Goal: Task Accomplishment & Management: Manage account settings

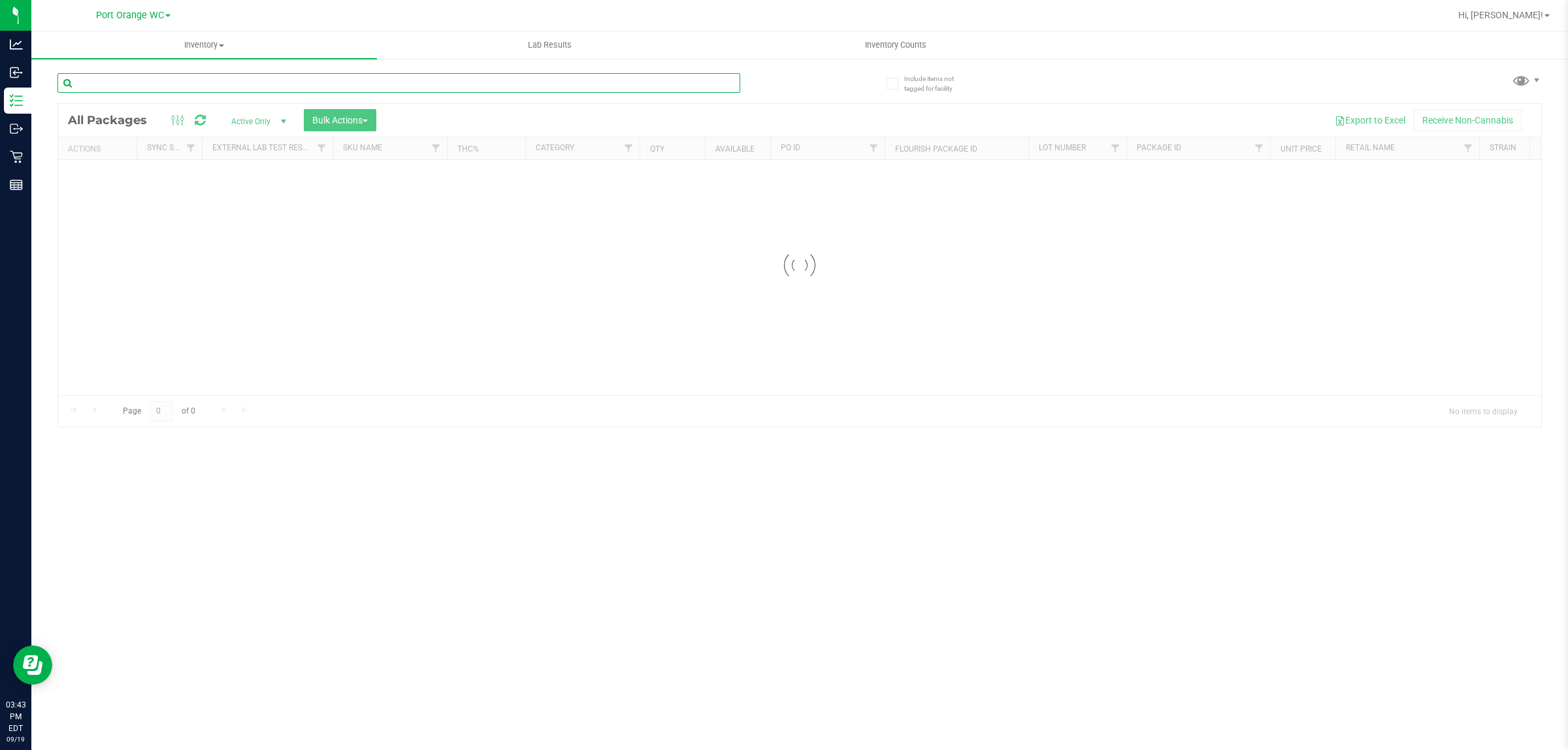
click at [256, 82] on div "Inventory All packages All inventory Waste log Create inventory Lab Results Inv…" at bounding box center [799, 390] width 1536 height 718
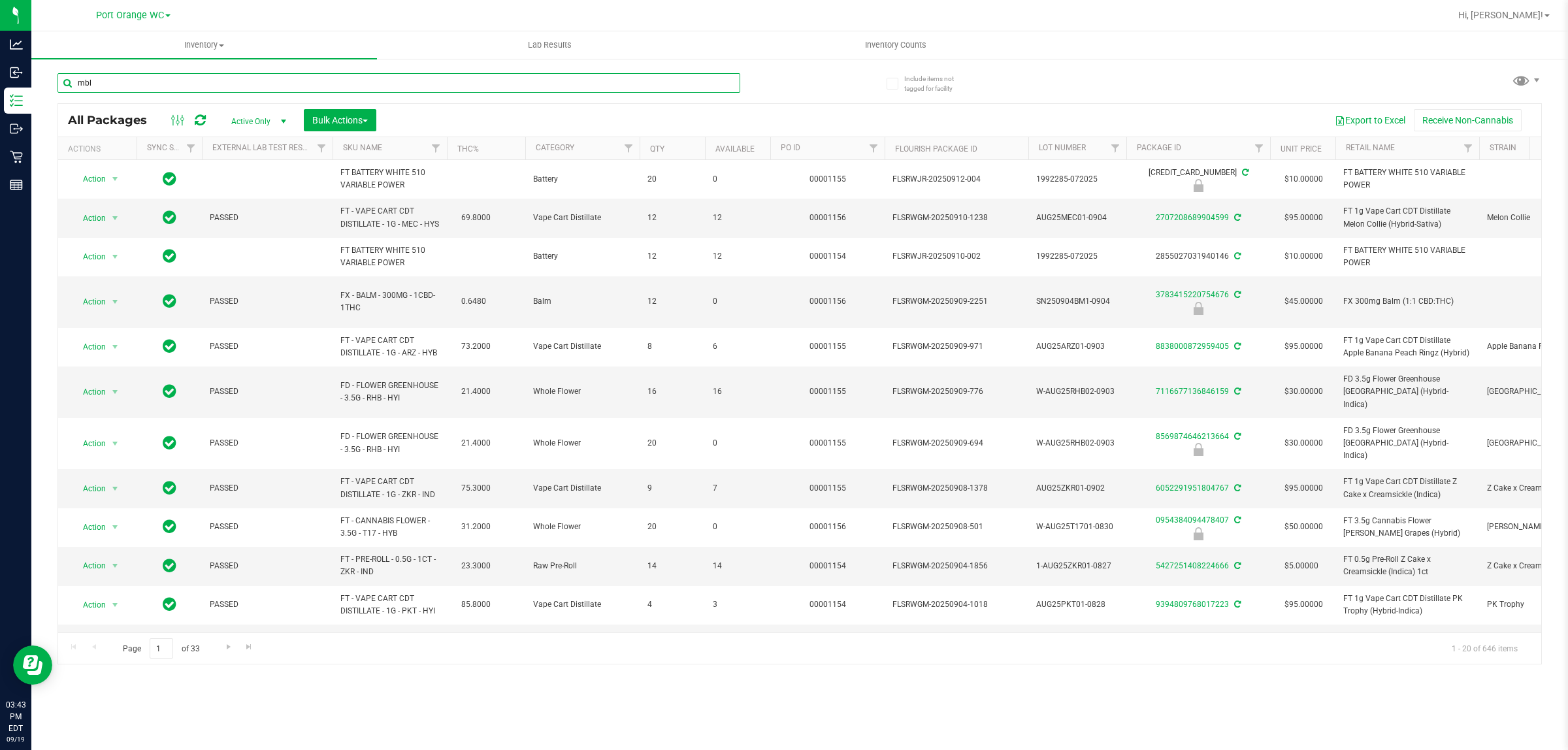
type input "mbl"
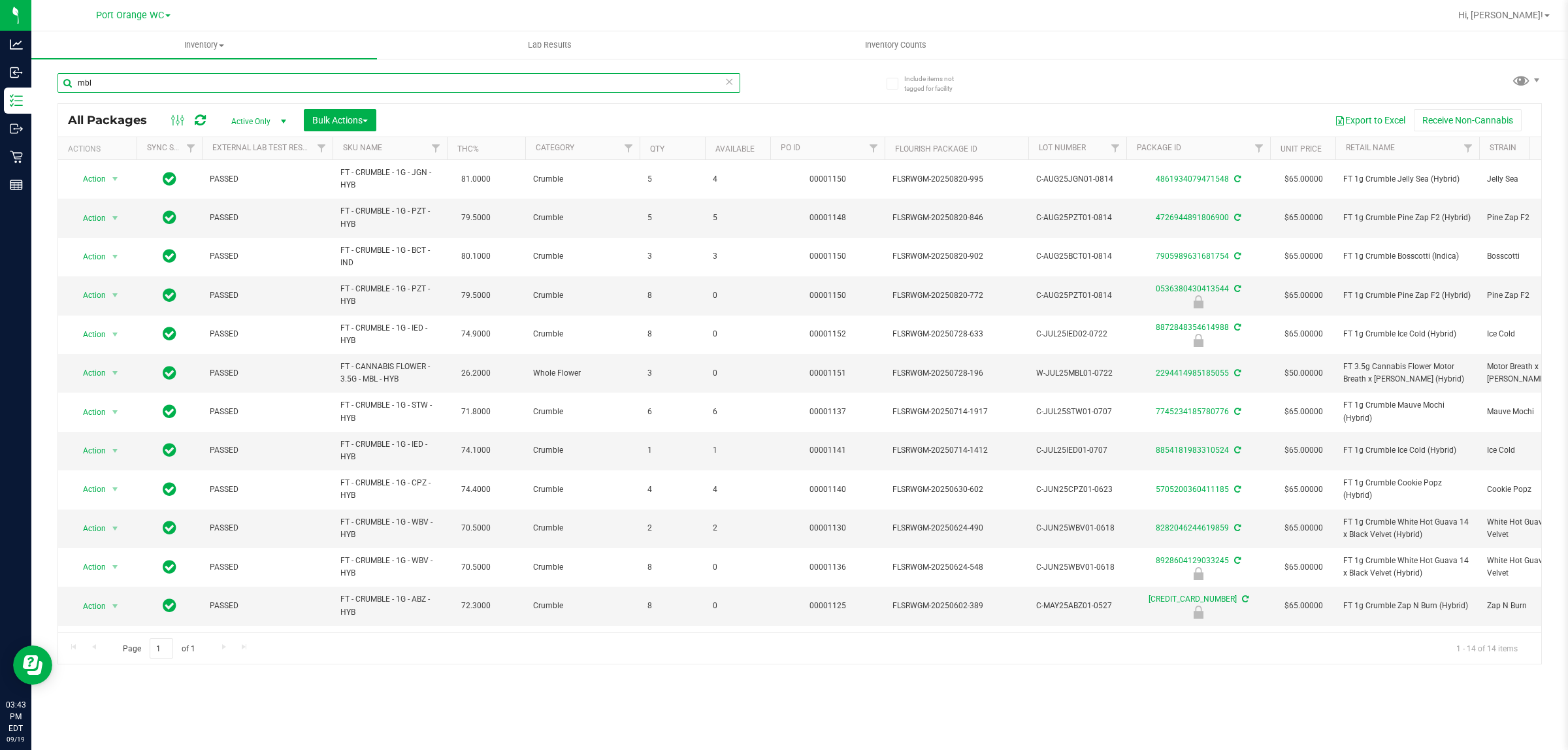
scroll to position [2, 0]
click at [126, 76] on input "mbl" at bounding box center [399, 83] width 683 height 20
type input "abp"
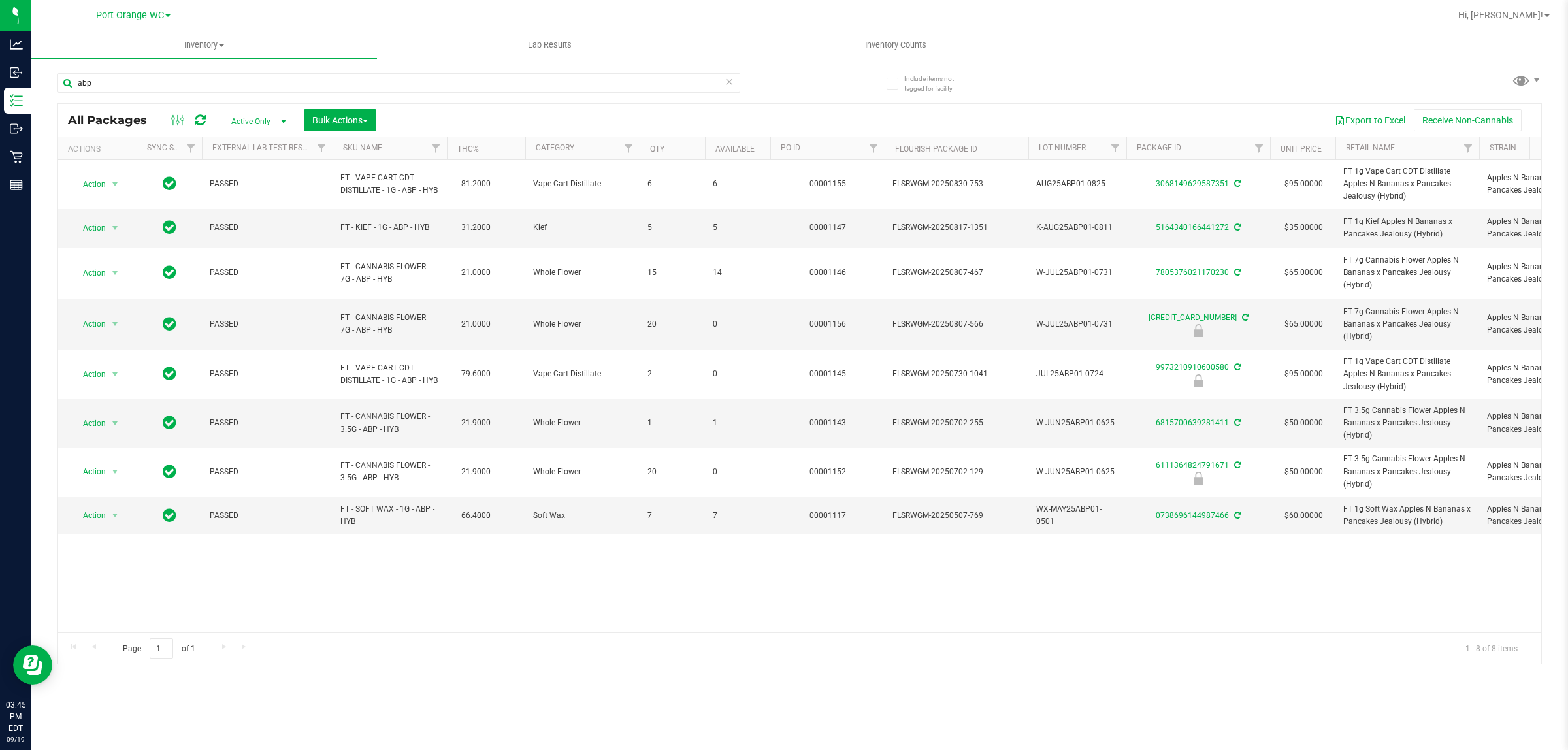
scroll to position [0, 967]
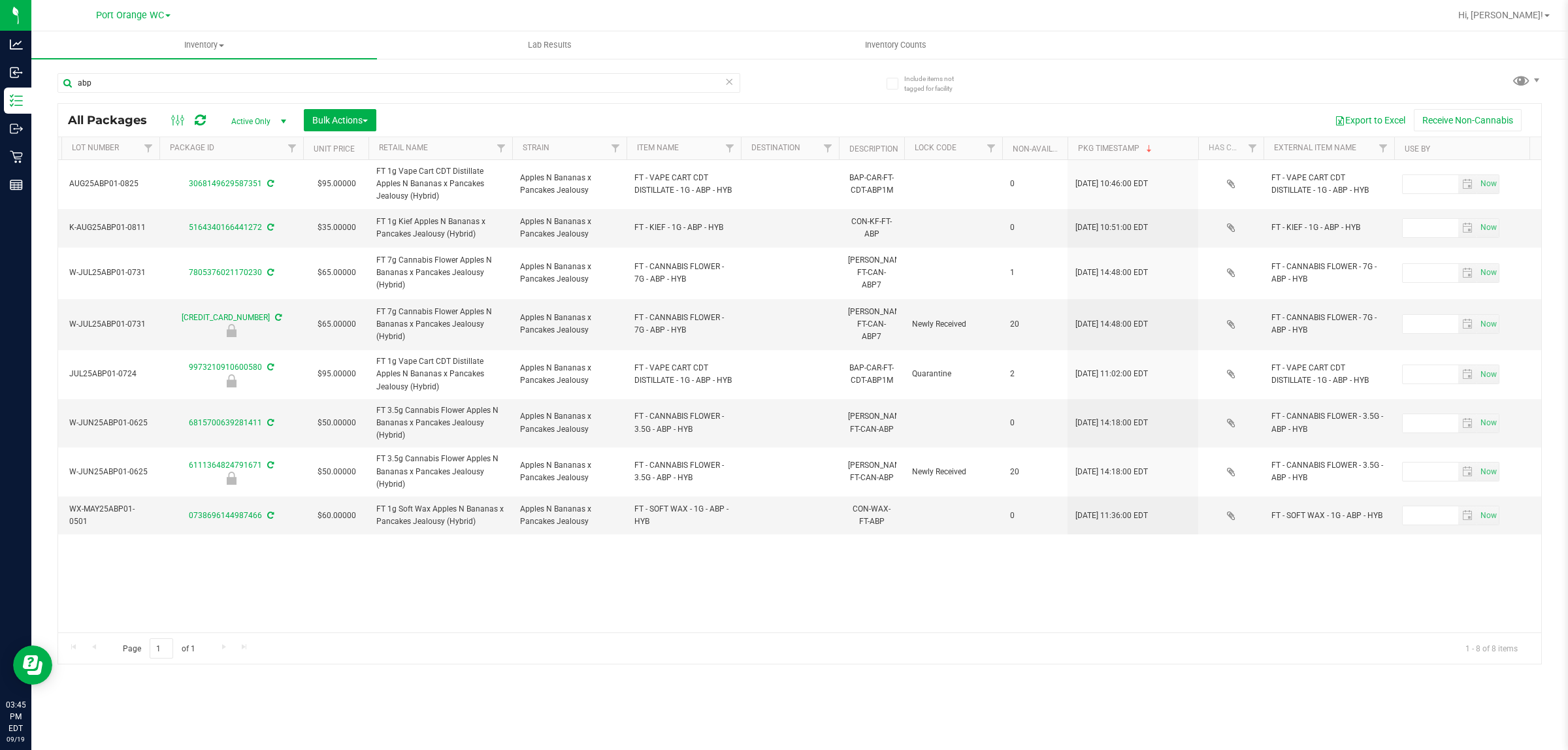
drag, startPoint x: 657, startPoint y: 625, endPoint x: 1067, endPoint y: 635, distance: 410.1
click at [1066, 640] on div "Page 1 of 1 1 - 8 of 8 items" at bounding box center [799, 648] width 1483 height 31
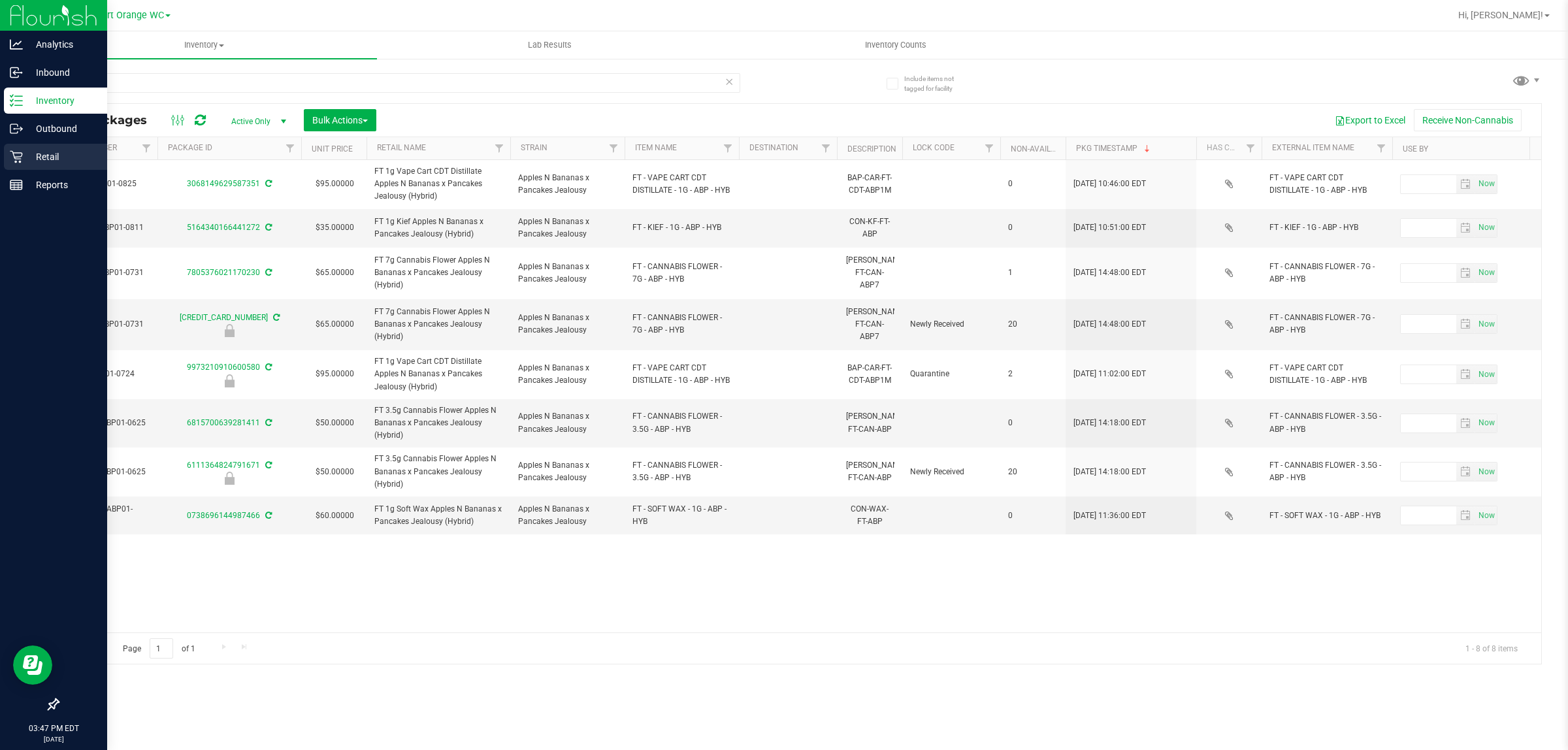
click at [25, 157] on p "Retail" at bounding box center [62, 157] width 78 height 15
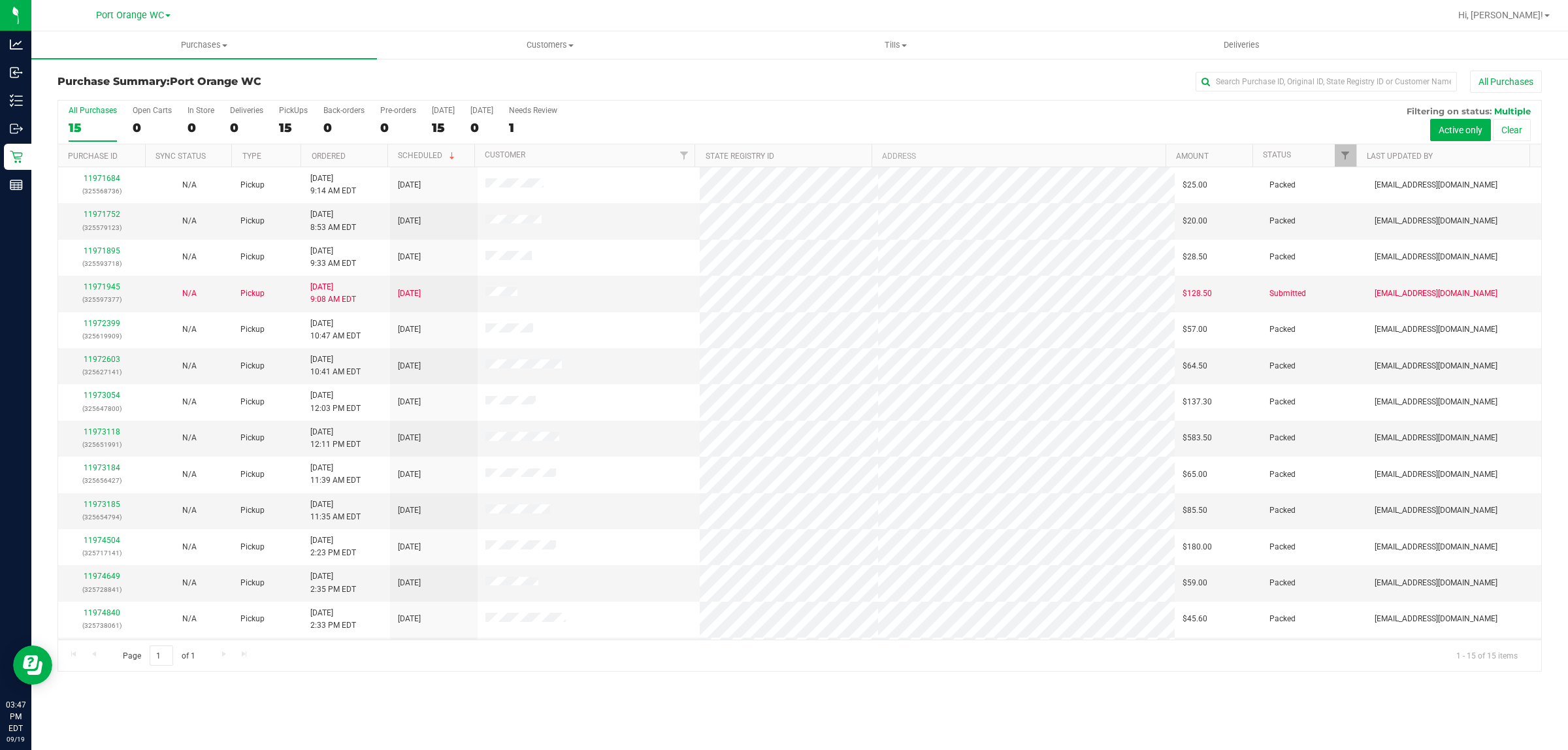
scroll to position [70, 0]
click at [193, 56] on uib-tab-heading "Purchases Summary of purchases Fulfillment All purchases" at bounding box center [204, 45] width 346 height 27
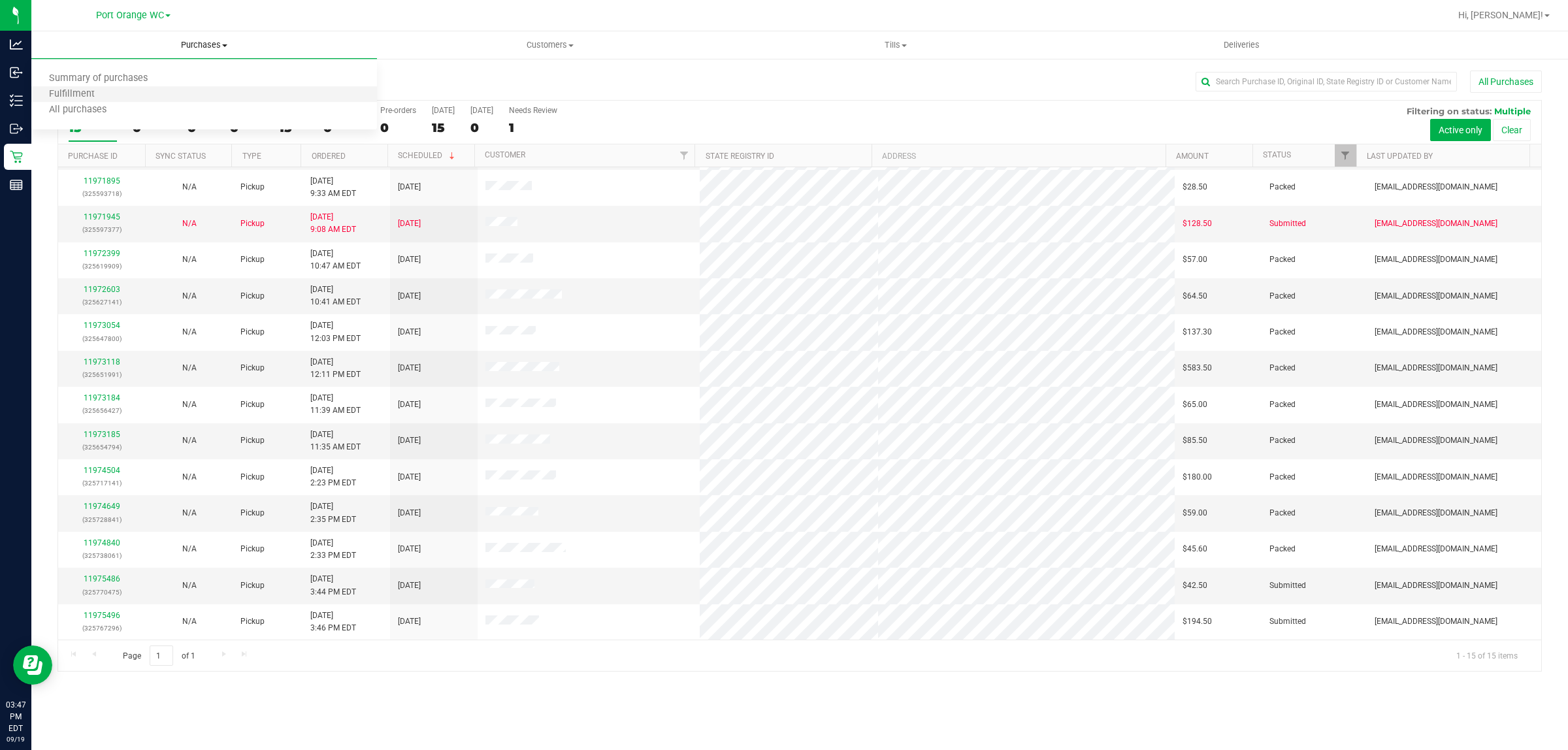
click at [198, 88] on li "Fulfillment" at bounding box center [204, 94] width 346 height 15
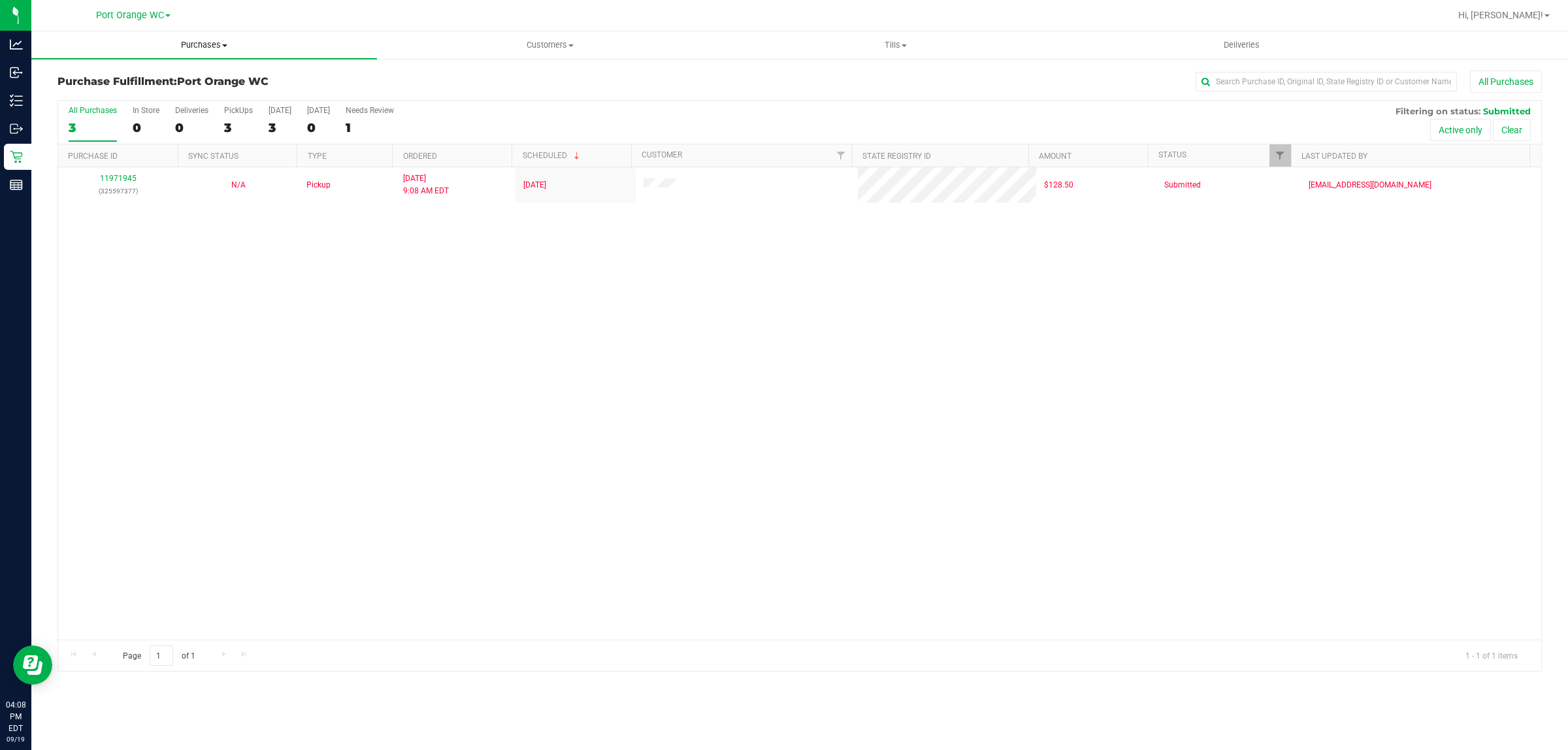
click at [216, 46] on span "Purchases" at bounding box center [204, 45] width 346 height 12
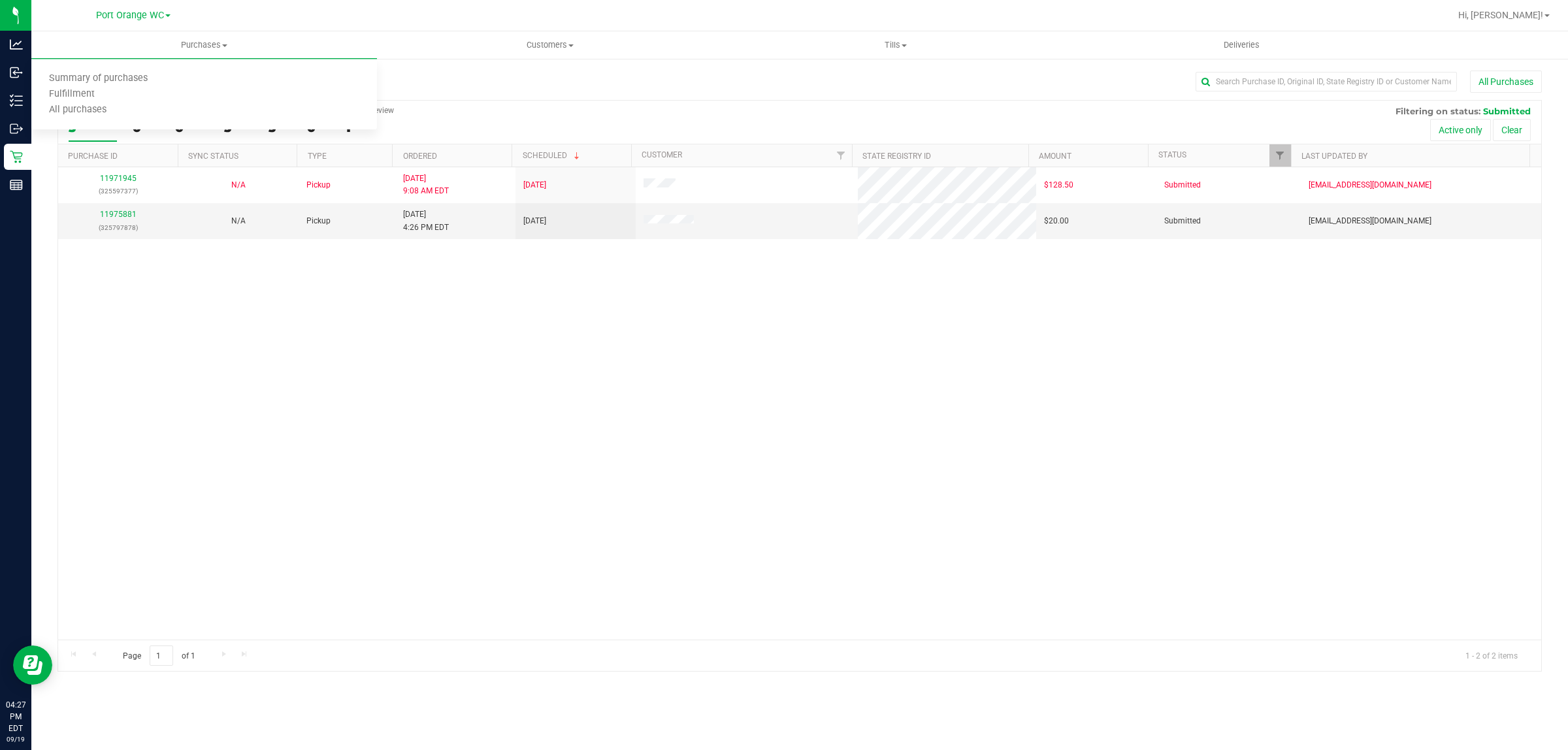
click at [845, 477] on div "11971945 (325597377) N/A Pickup 9/19/2025 9:08 AM EDT 9/19/2025 $128.50 Submitt…" at bounding box center [799, 403] width 1483 height 472
click at [115, 217] on link "11975881" at bounding box center [118, 214] width 36 height 9
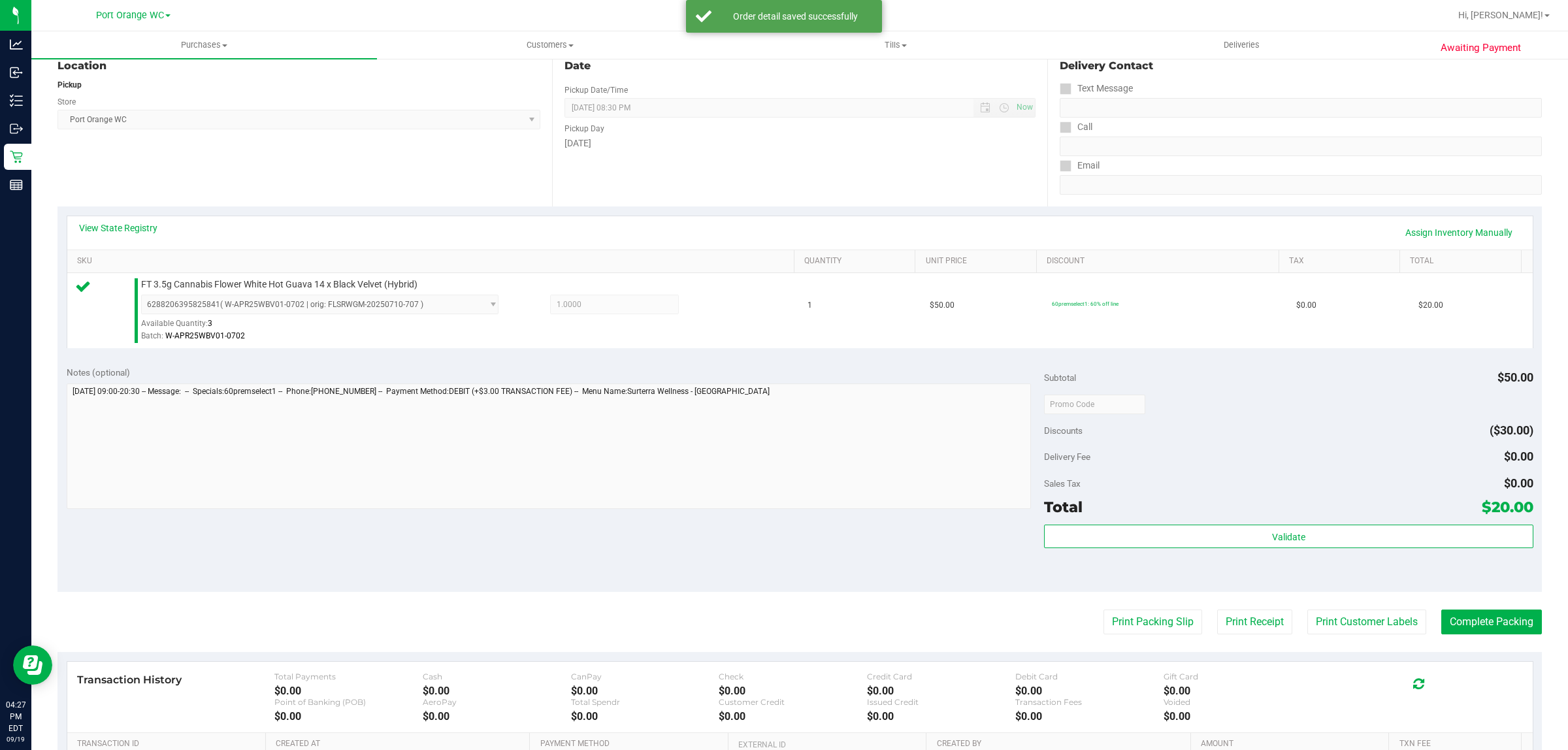
scroll to position [318, 0]
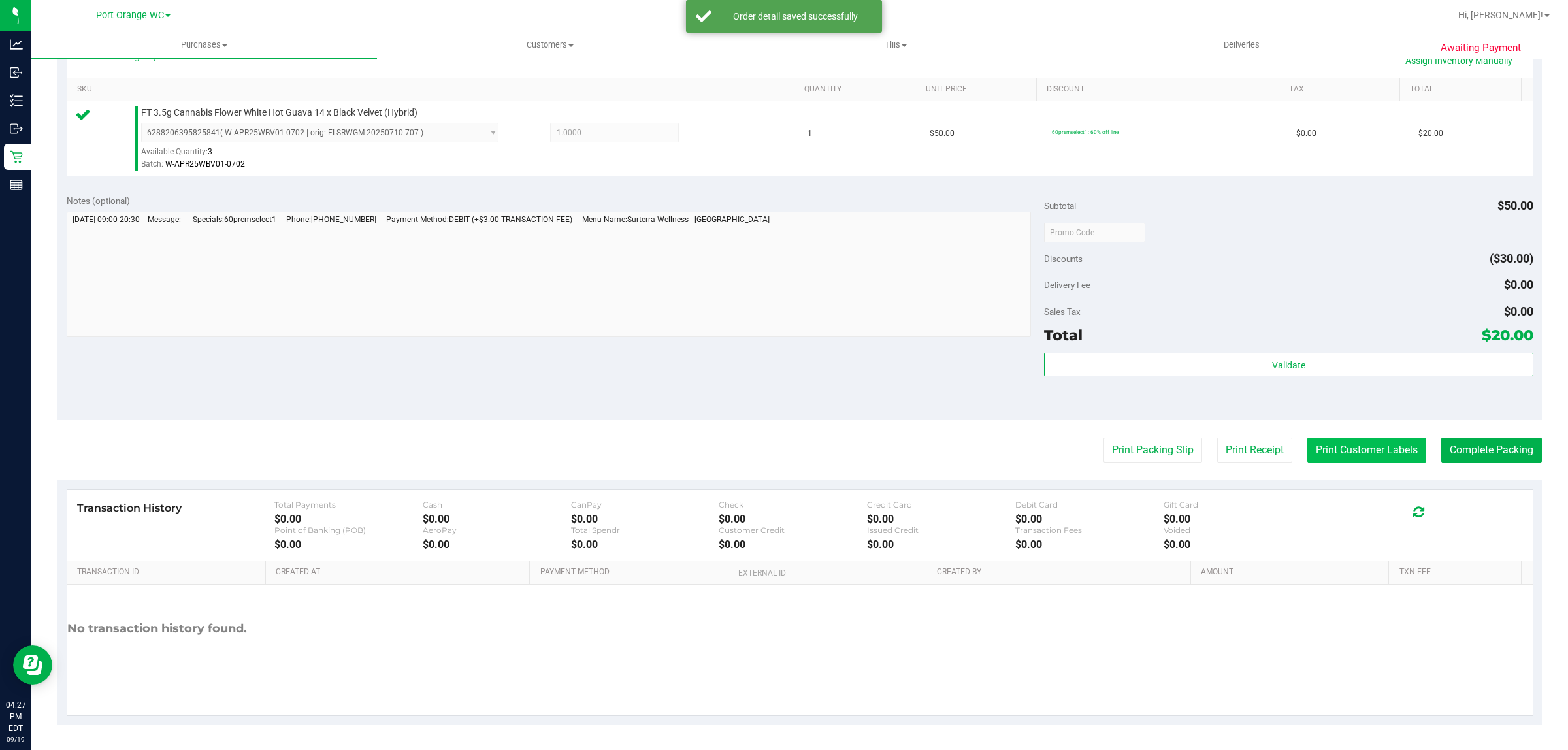
click at [1379, 458] on button "Print Customer Labels" at bounding box center [1367, 450] width 119 height 25
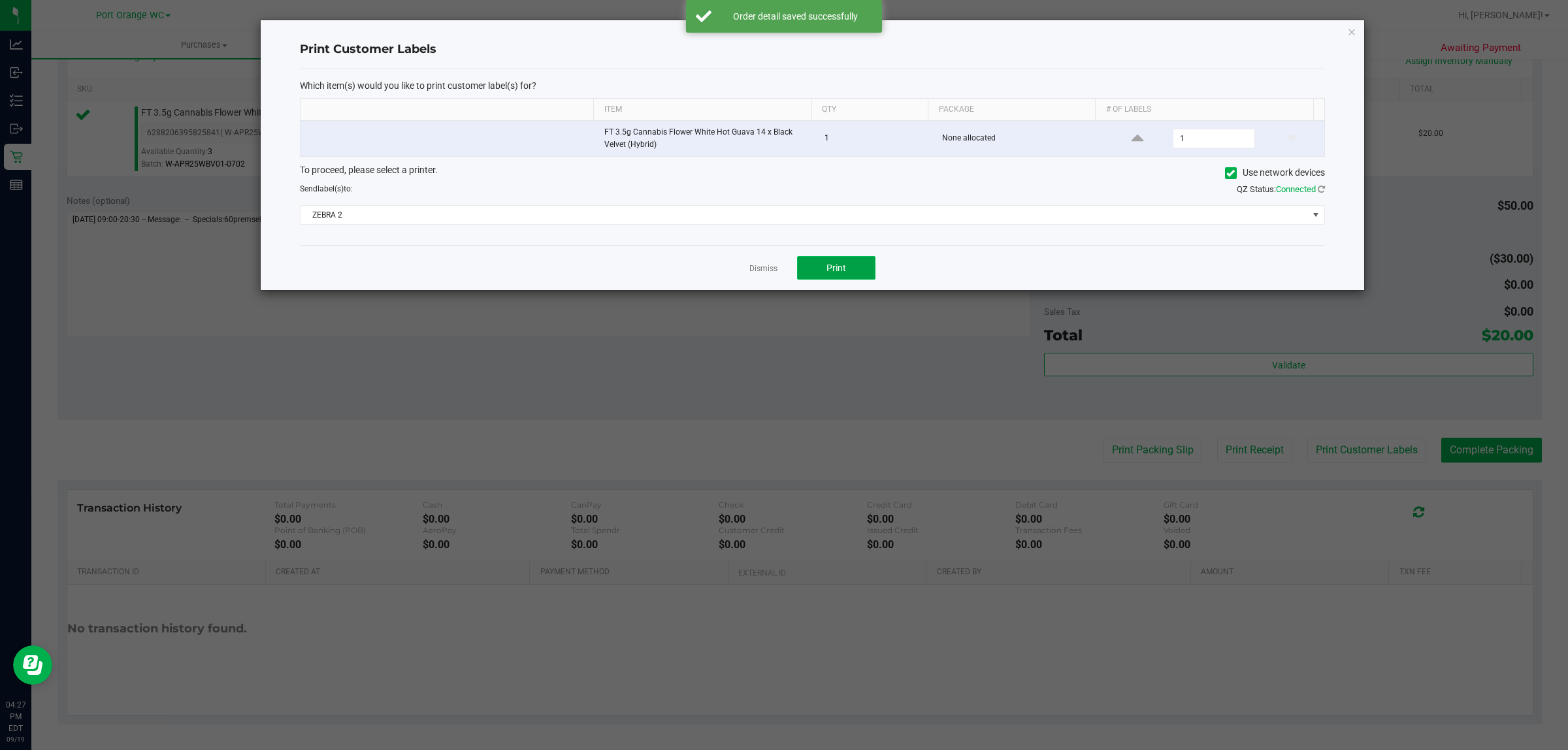
click at [836, 269] on span "Print" at bounding box center [837, 267] width 20 height 10
click at [765, 271] on link "Dismiss" at bounding box center [763, 269] width 28 height 11
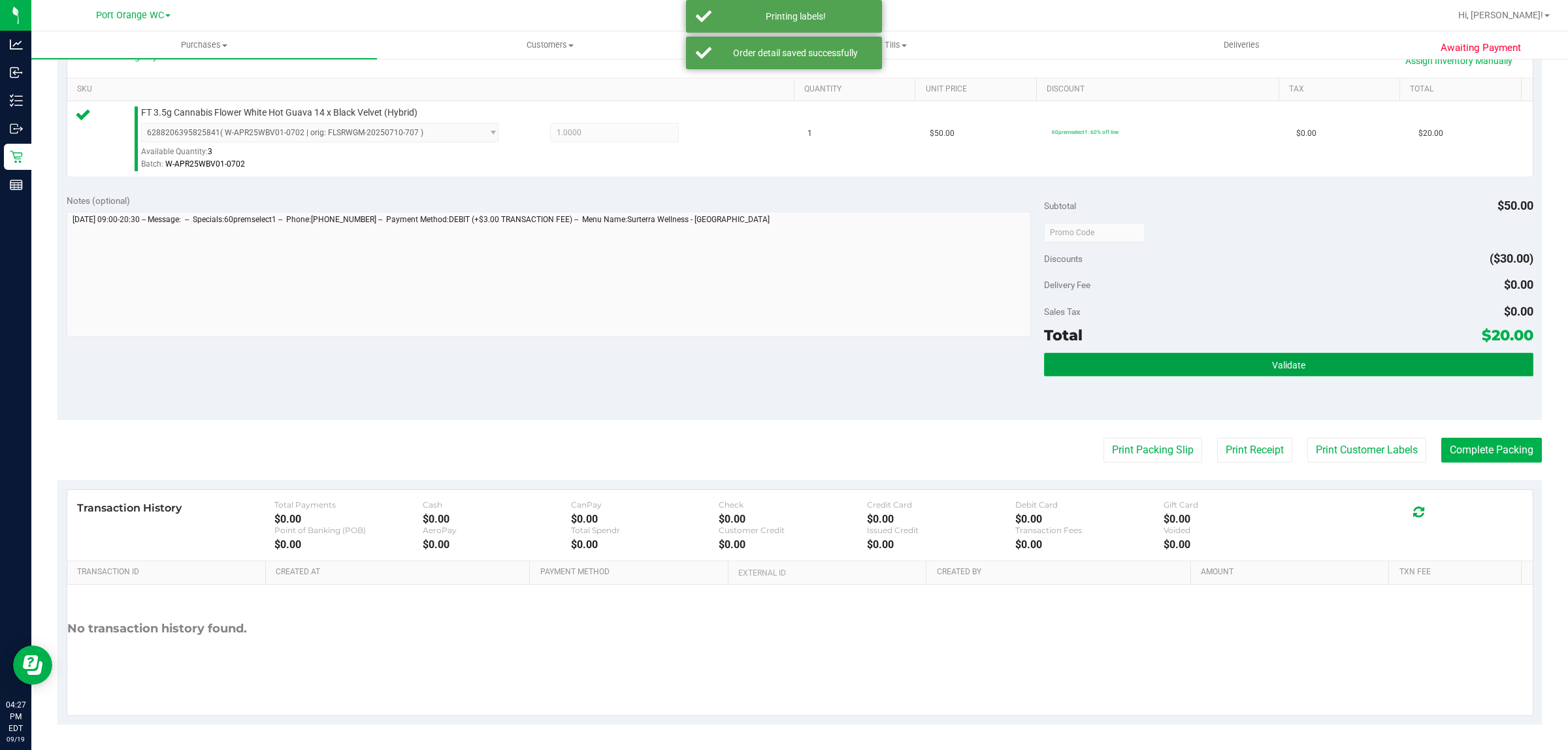
click at [1217, 371] on button "Validate" at bounding box center [1288, 364] width 489 height 24
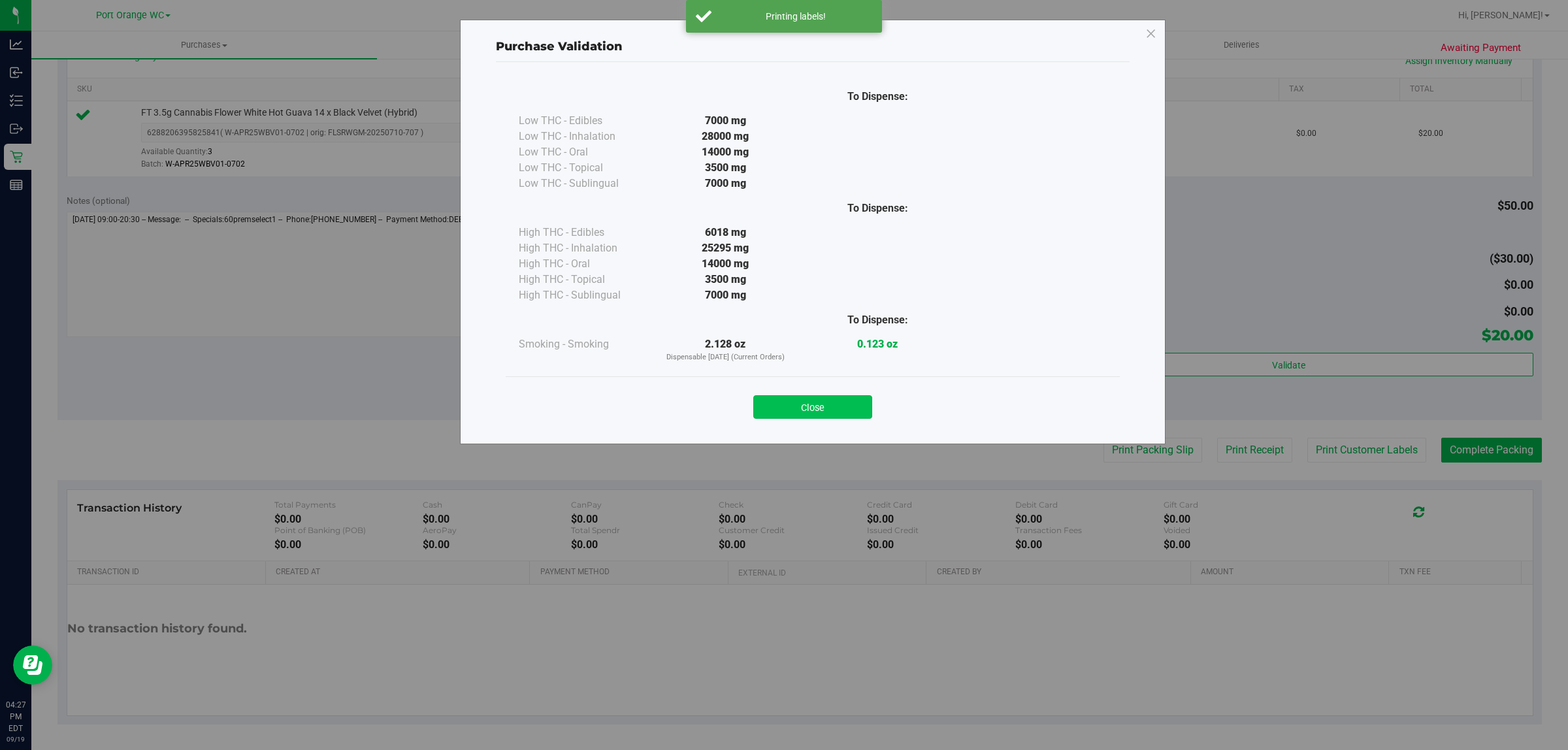
click at [824, 400] on button "Close" at bounding box center [812, 407] width 119 height 24
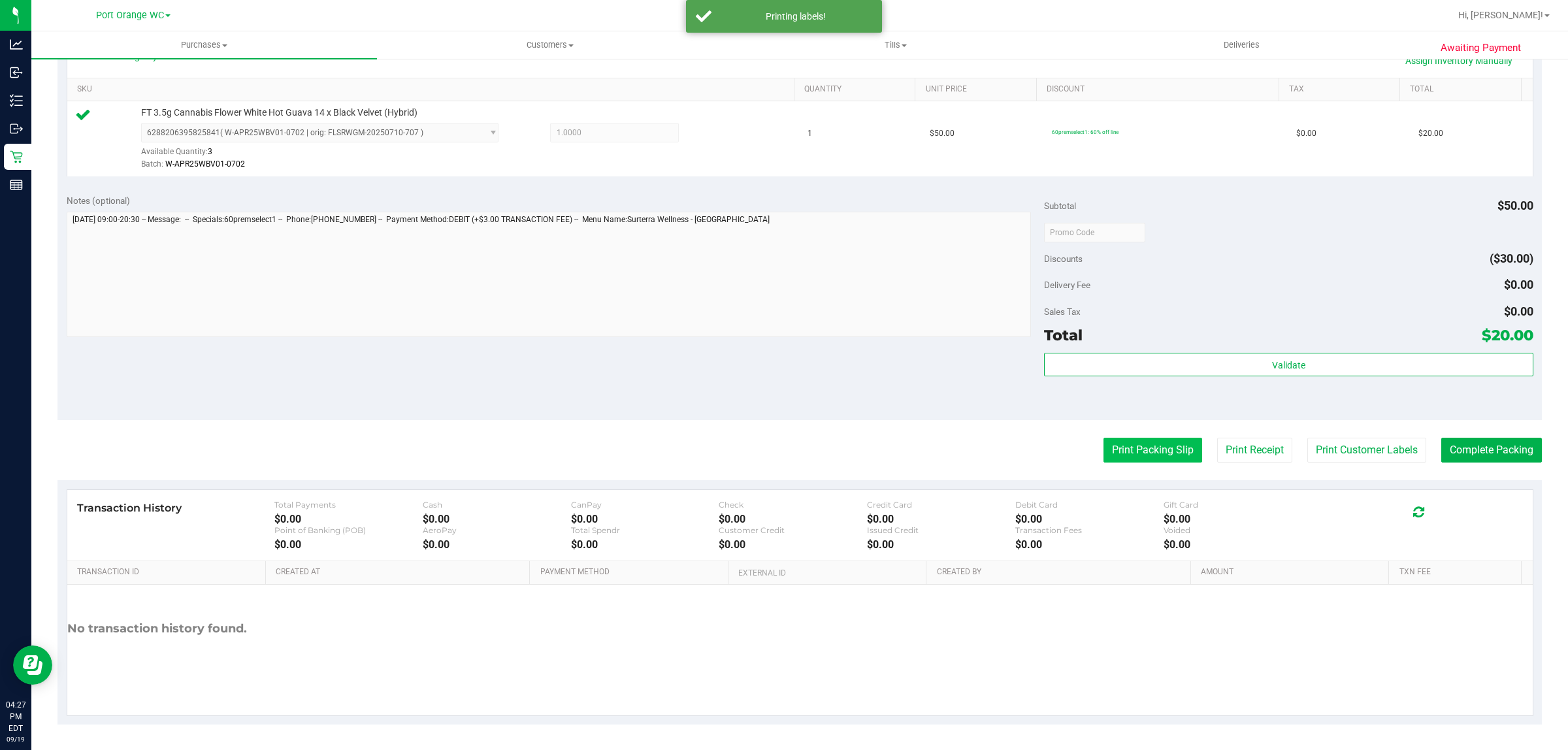
click at [1138, 450] on button "Print Packing Slip" at bounding box center [1153, 450] width 98 height 25
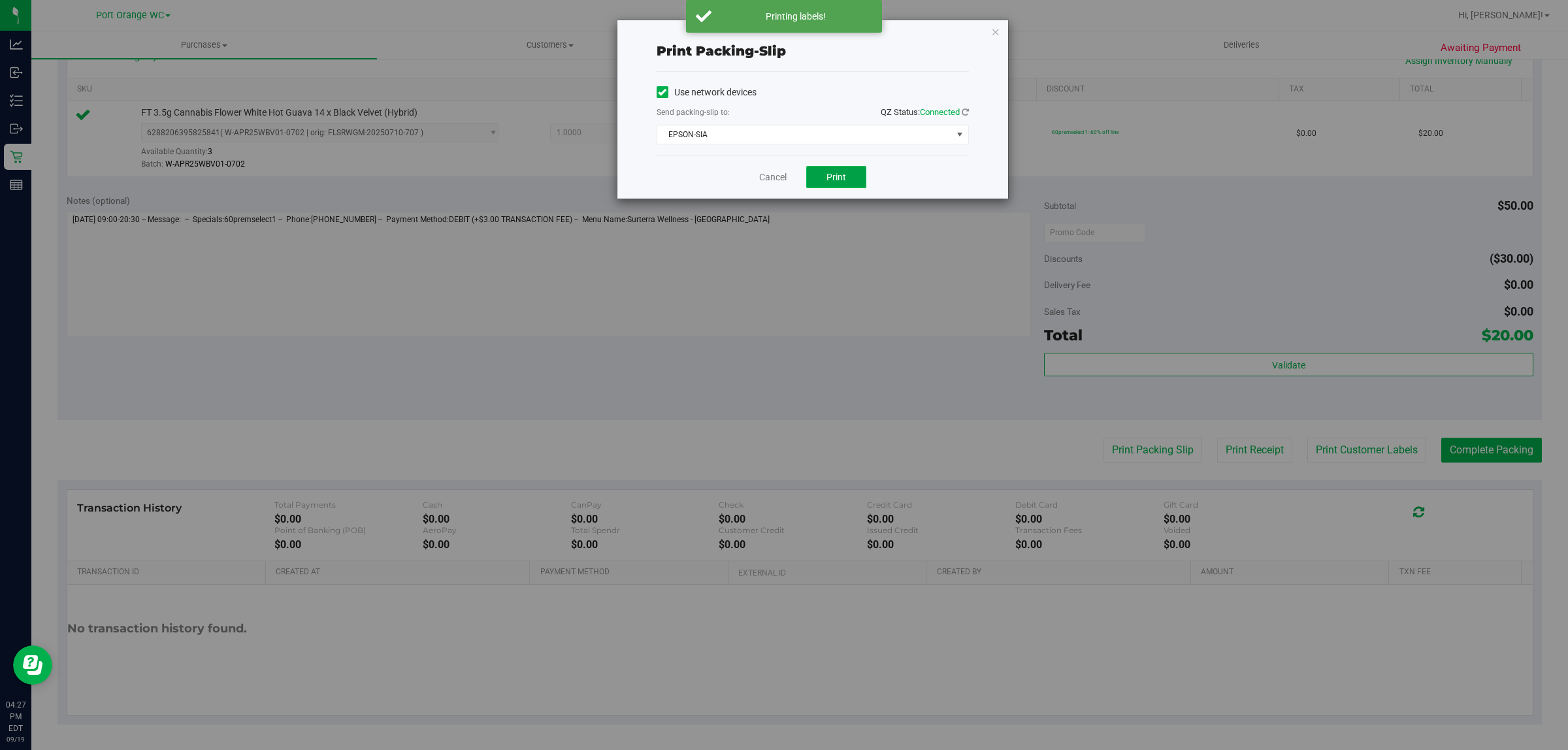
click at [851, 186] on button "Print" at bounding box center [836, 177] width 60 height 22
click at [771, 177] on link "Cancel" at bounding box center [773, 177] width 27 height 14
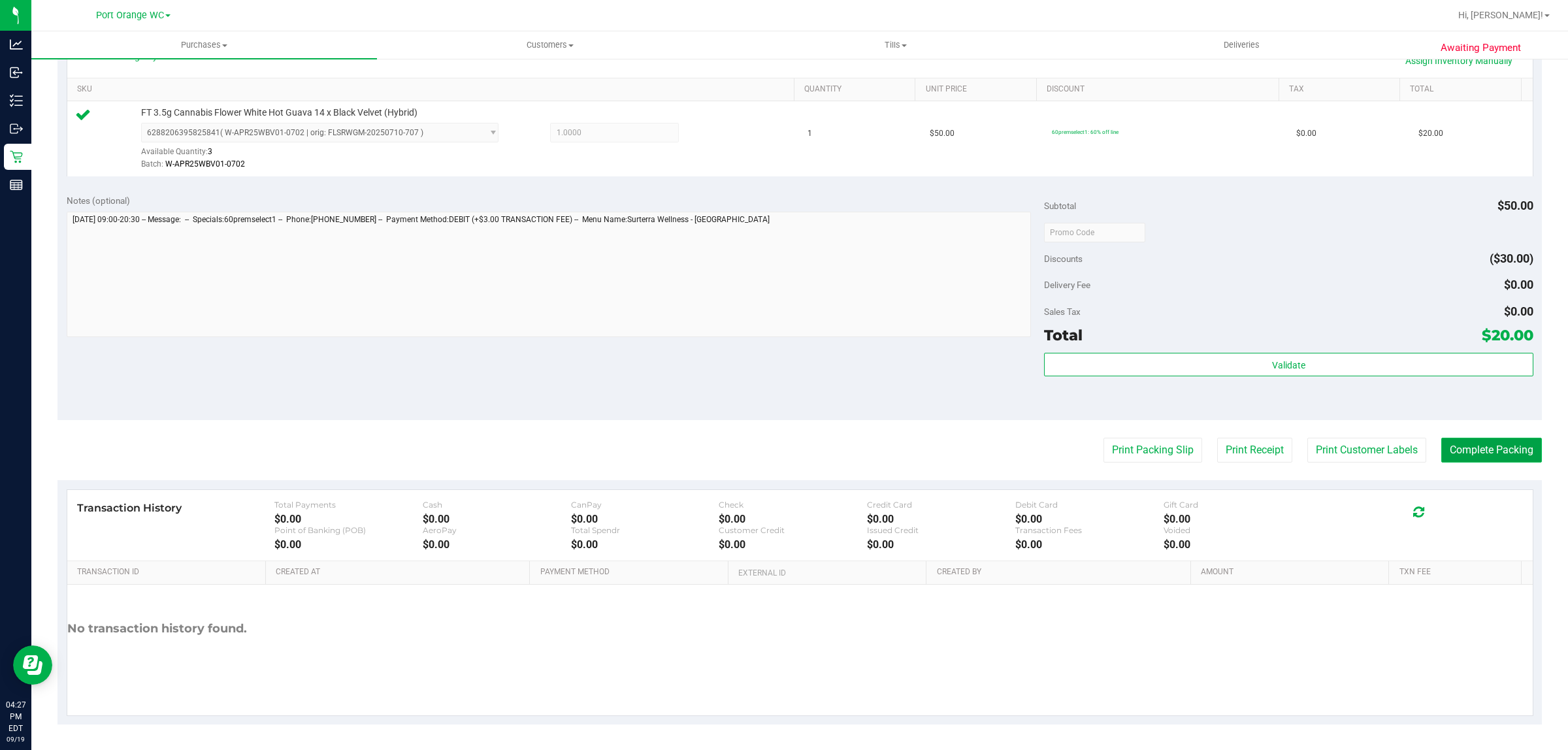
click at [1488, 459] on button "Complete Packing" at bounding box center [1492, 450] width 100 height 25
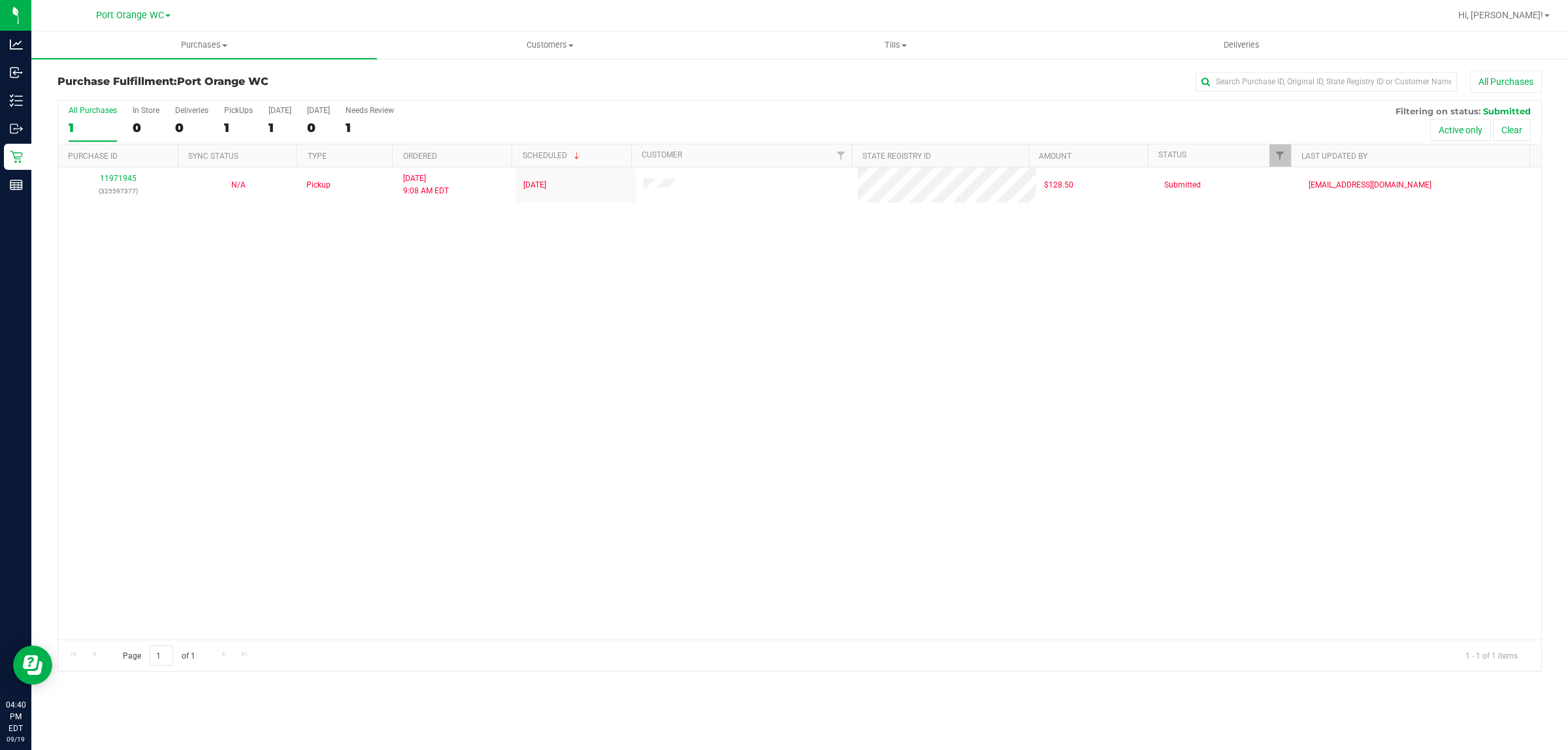
click at [1461, 501] on div "11971945 (325597377) N/A Pickup 9/19/2025 9:08 AM EDT 9/19/2025 $128.50 Submitt…" at bounding box center [799, 403] width 1483 height 472
click at [200, 45] on span "Purchases" at bounding box center [204, 45] width 346 height 12
click at [95, 101] on li "Fulfillment" at bounding box center [204, 94] width 346 height 15
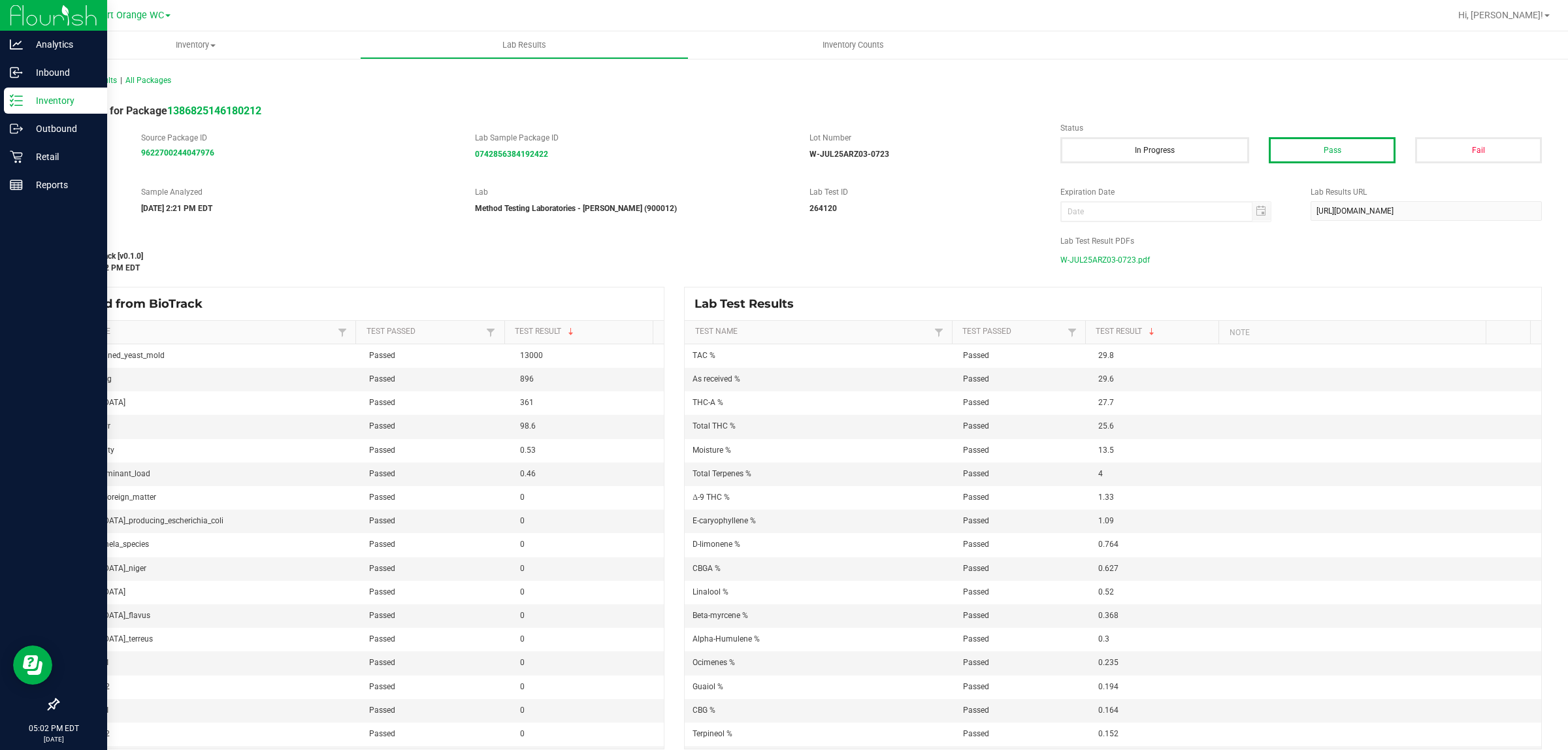
drag, startPoint x: 61, startPoint y: 95, endPoint x: 66, endPoint y: 102, distance: 8.6
click at [62, 95] on p "Inventory" at bounding box center [62, 100] width 78 height 15
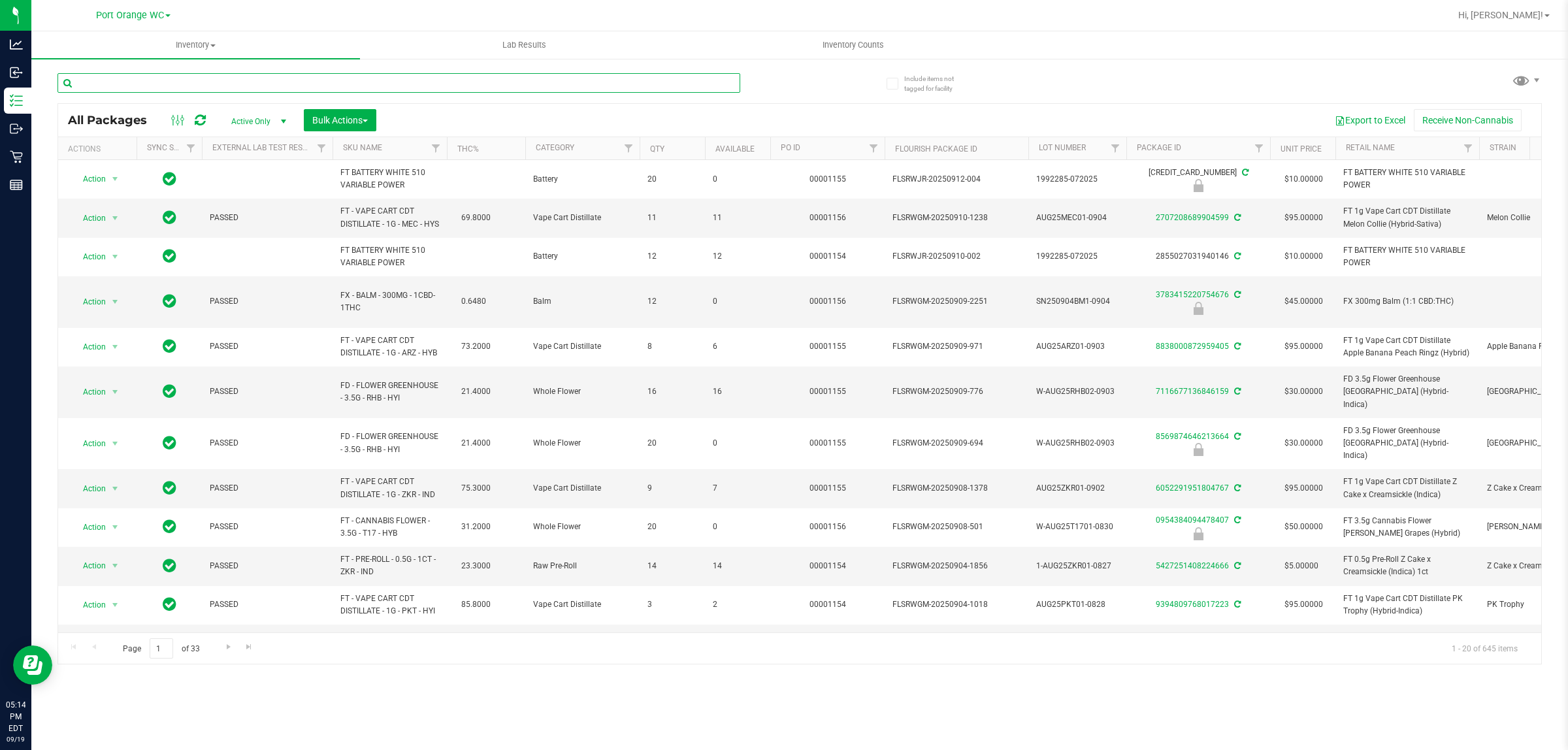
click at [369, 82] on input "text" at bounding box center [399, 83] width 683 height 20
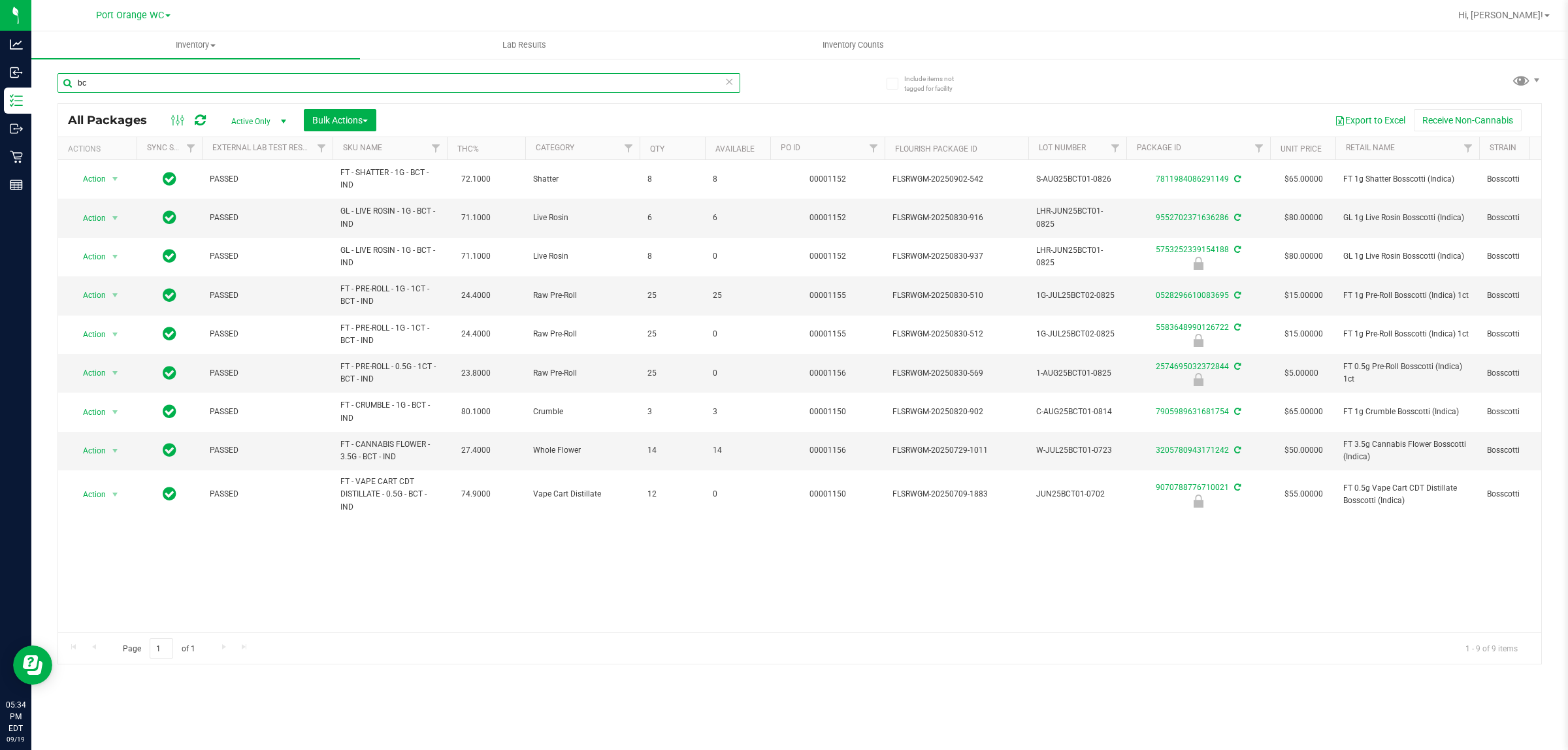
type input "b"
type input "pth"
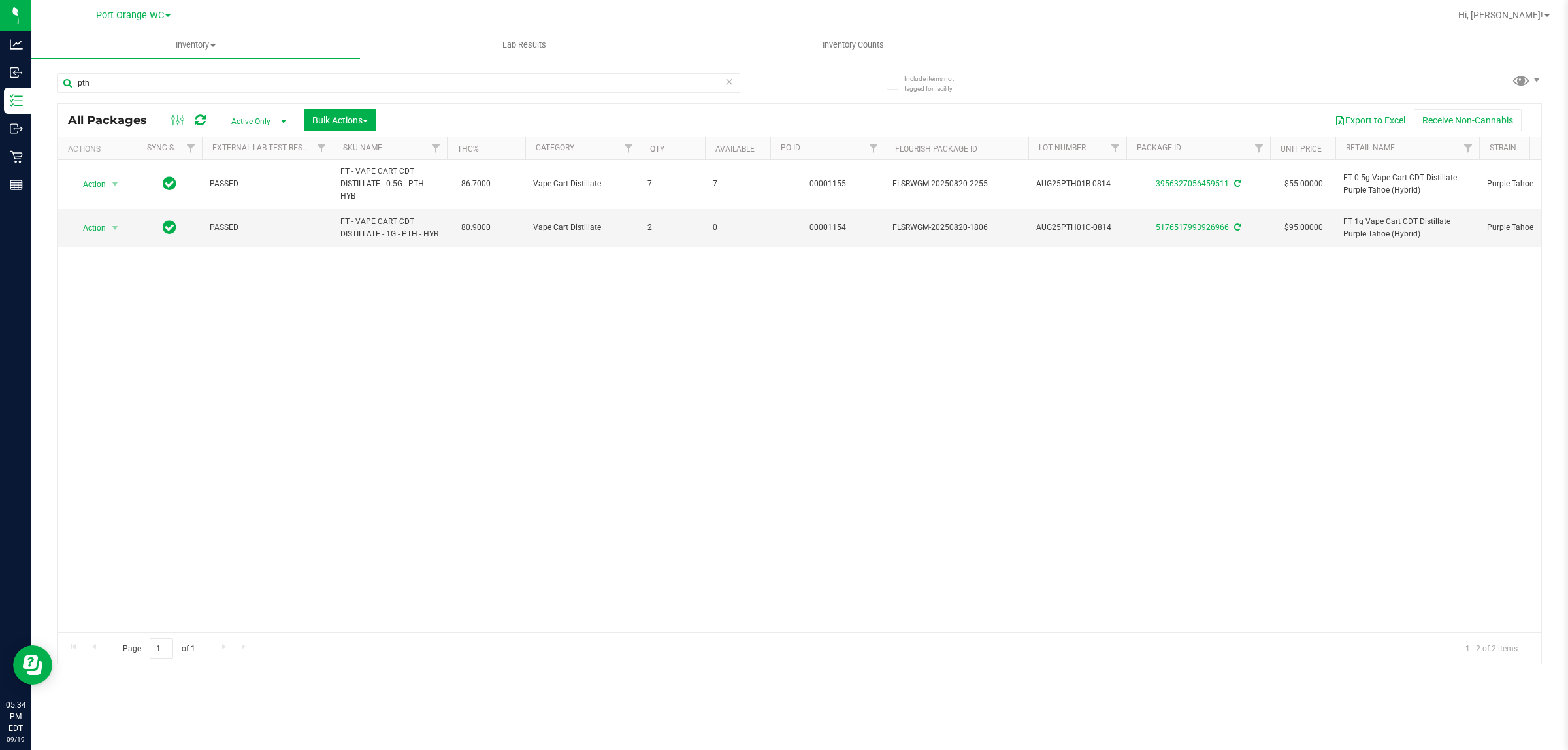
click at [1138, 394] on div "Action Action Adjust qty Create package Edit attributes Global inventory Locate…" at bounding box center [799, 396] width 1483 height 472
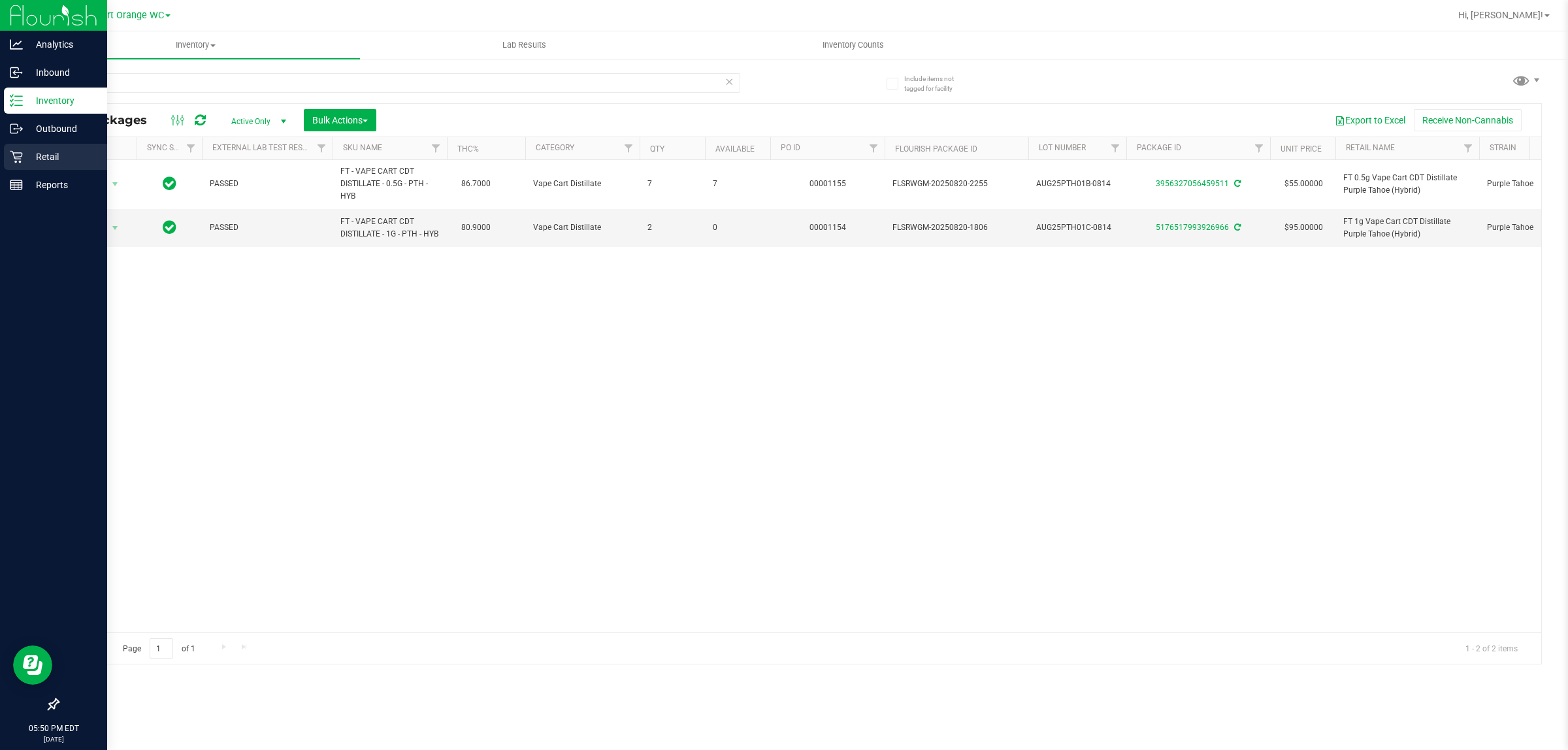
click at [1, 150] on link "Retail" at bounding box center [54, 157] width 107 height 28
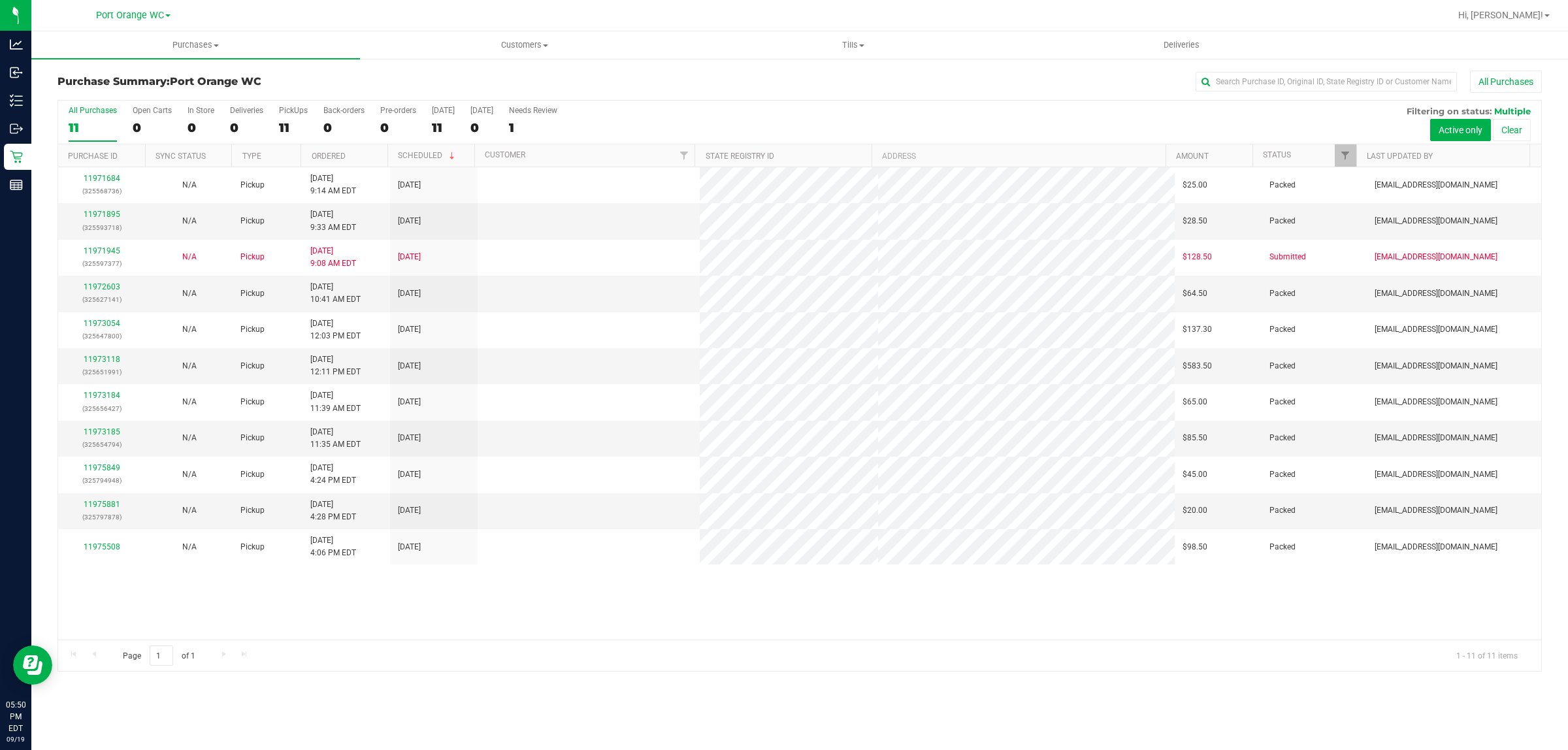
click at [1090, 644] on div "Page 1 of 1 1 - 11 of 11 items" at bounding box center [799, 654] width 1483 height 31
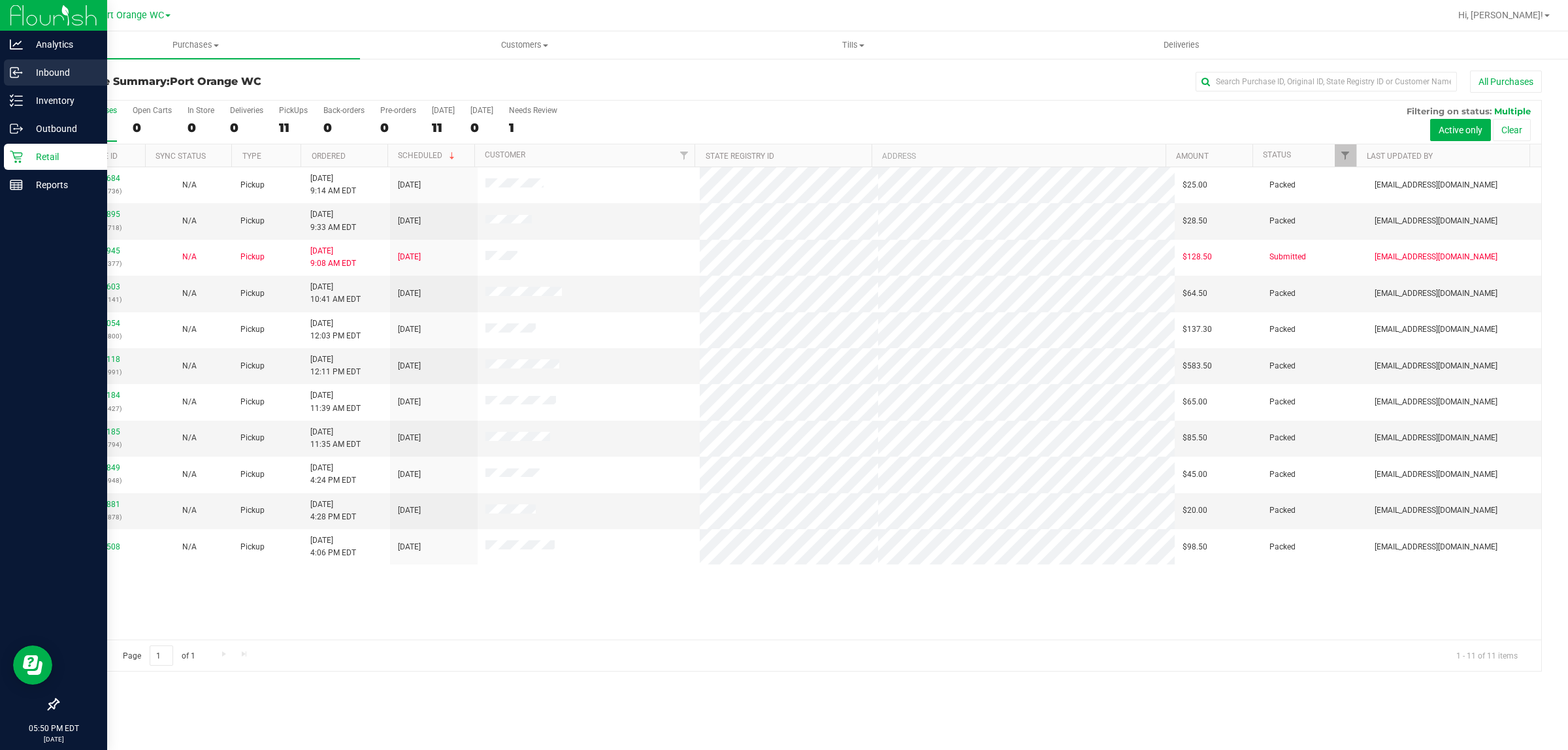
click at [14, 73] on icon at bounding box center [14, 74] width 2 height 2
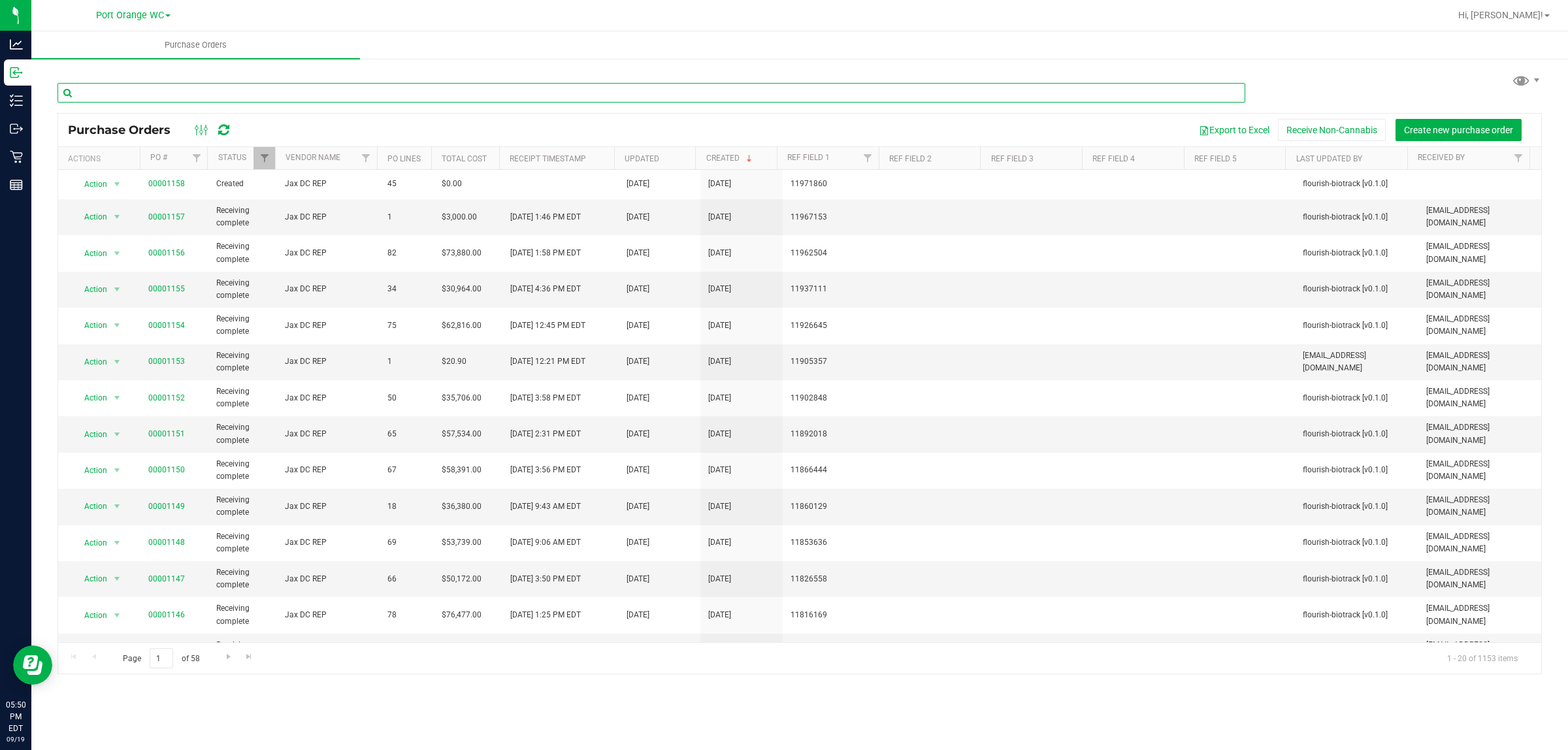
click at [533, 95] on input "text" at bounding box center [651, 93] width 1187 height 20
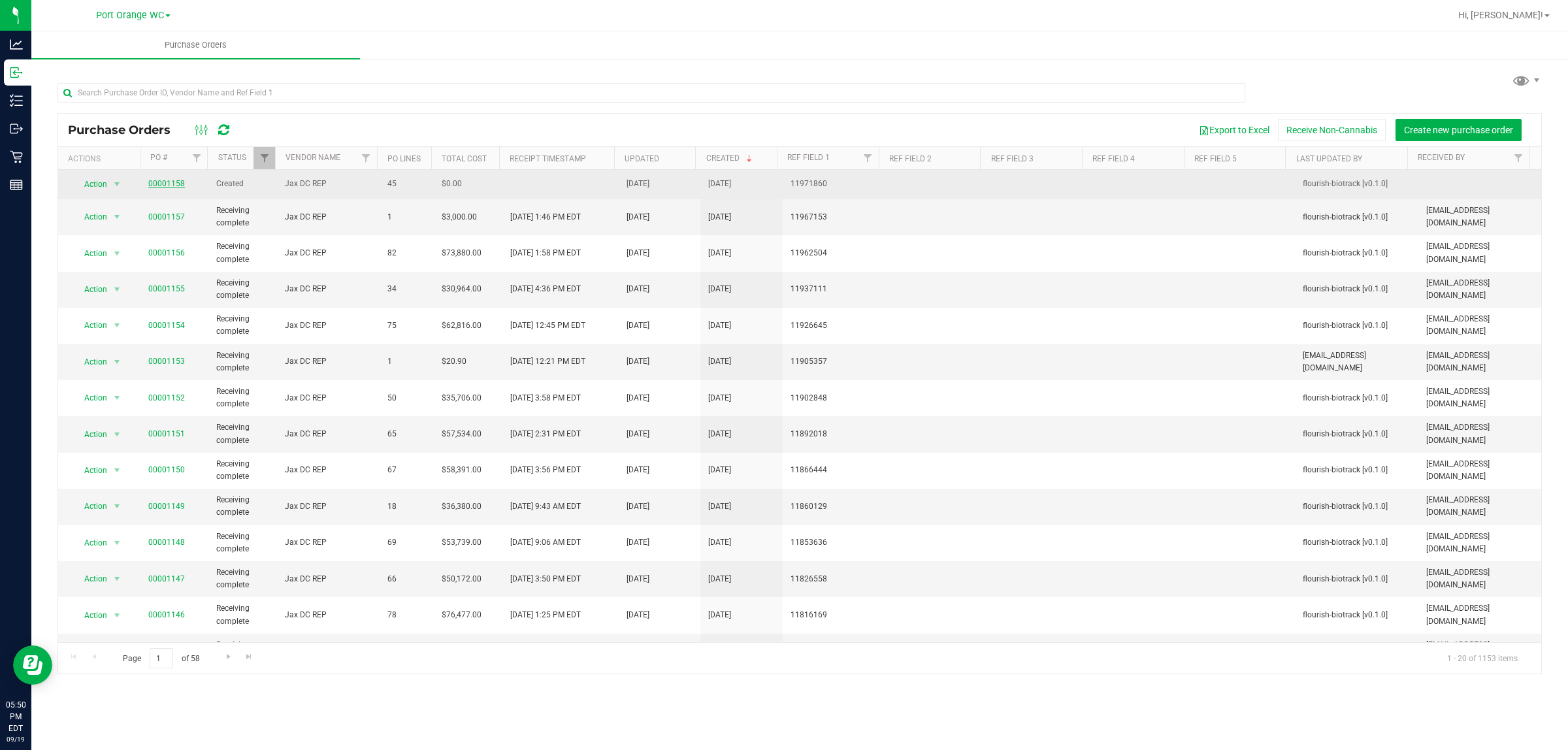
click at [175, 185] on link "00001158" at bounding box center [167, 184] width 36 height 9
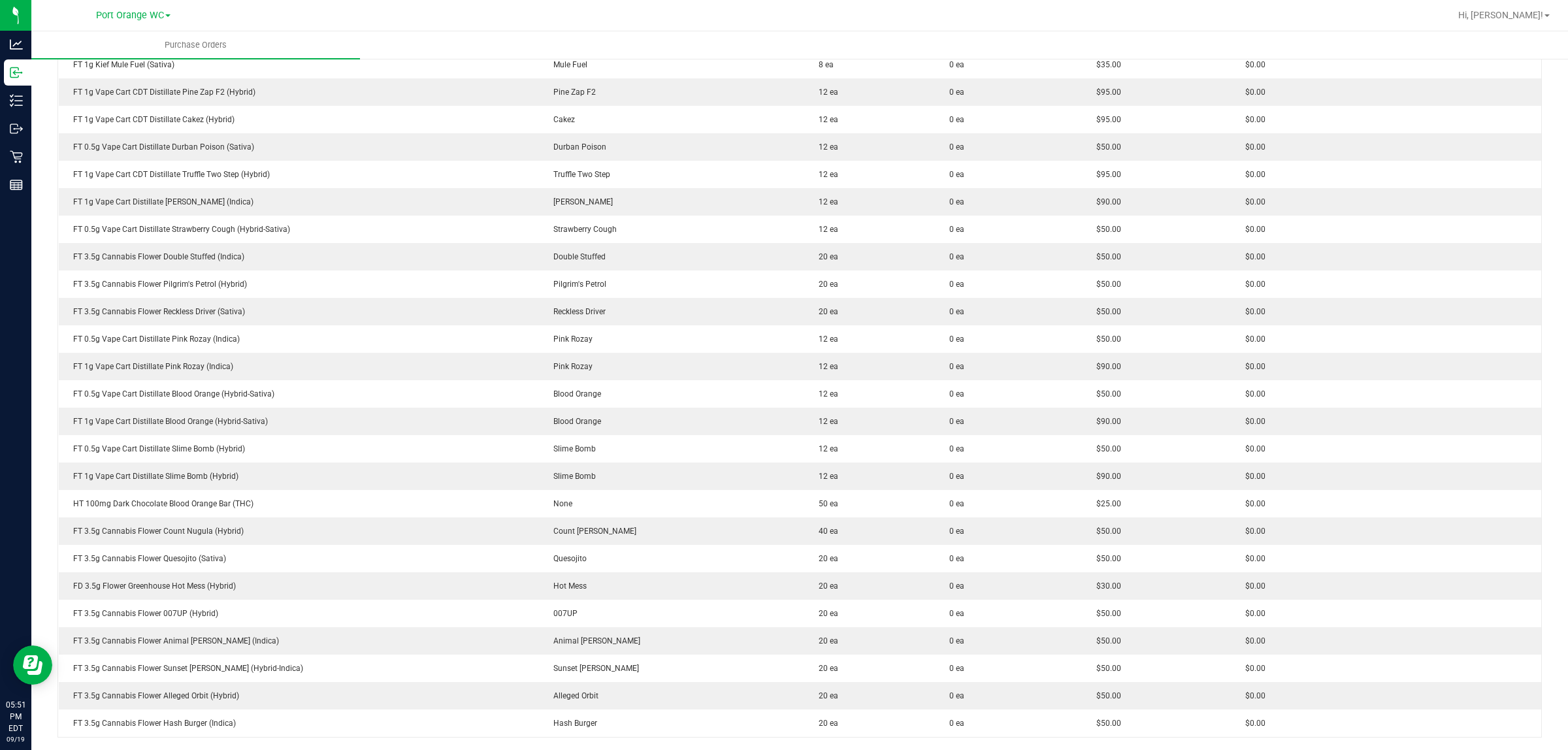
scroll to position [805, 0]
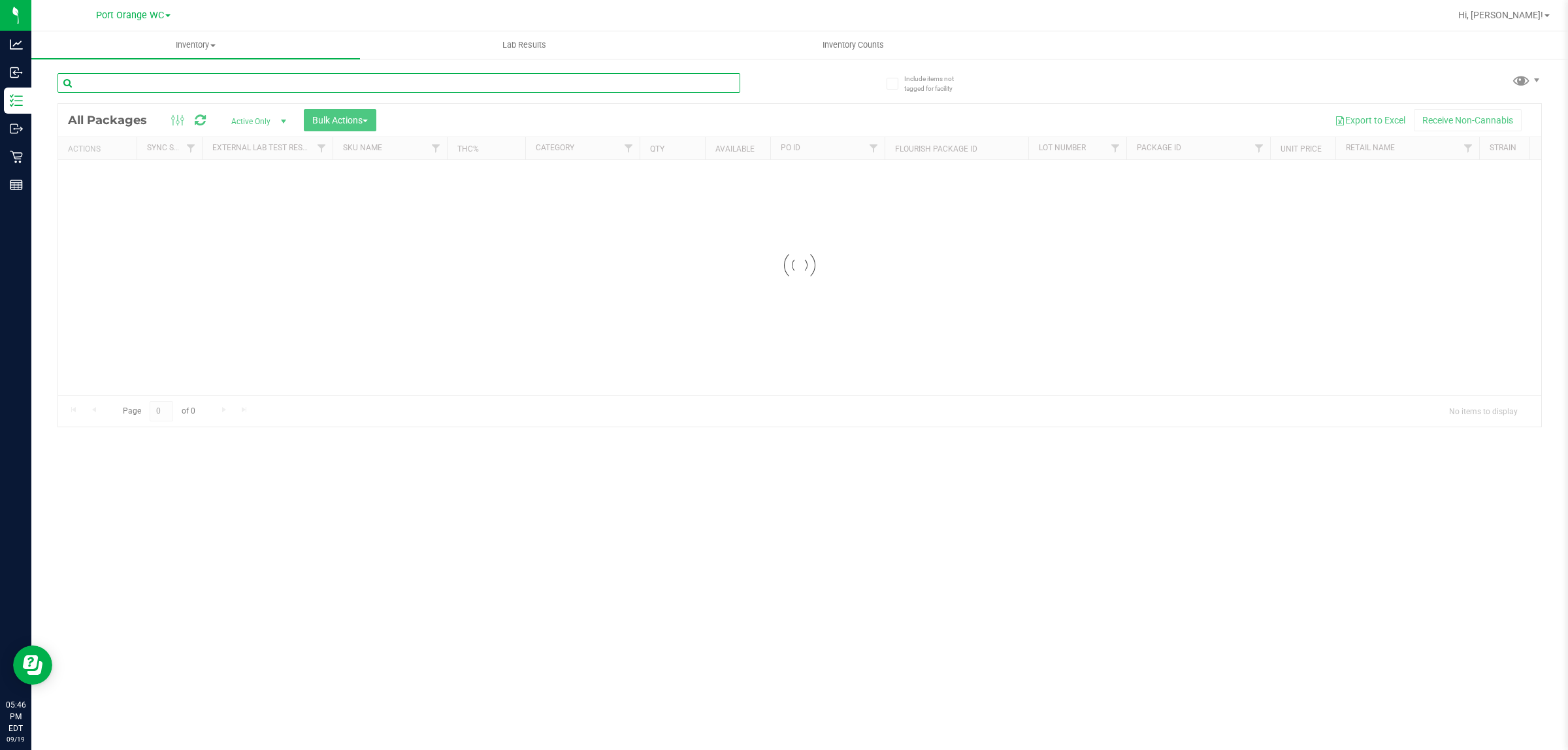
click at [253, 85] on input "text" at bounding box center [399, 83] width 683 height 20
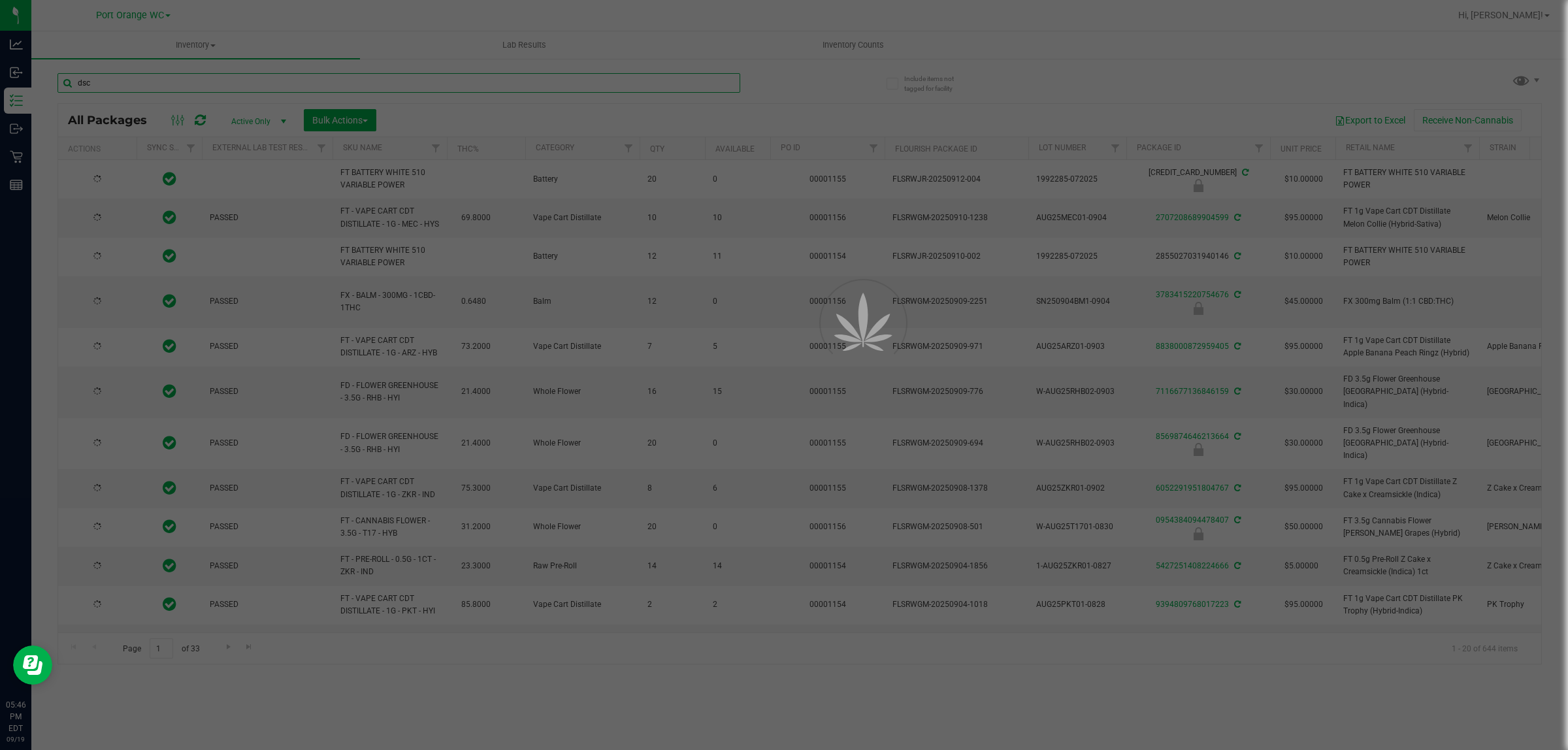
type input "dsc"
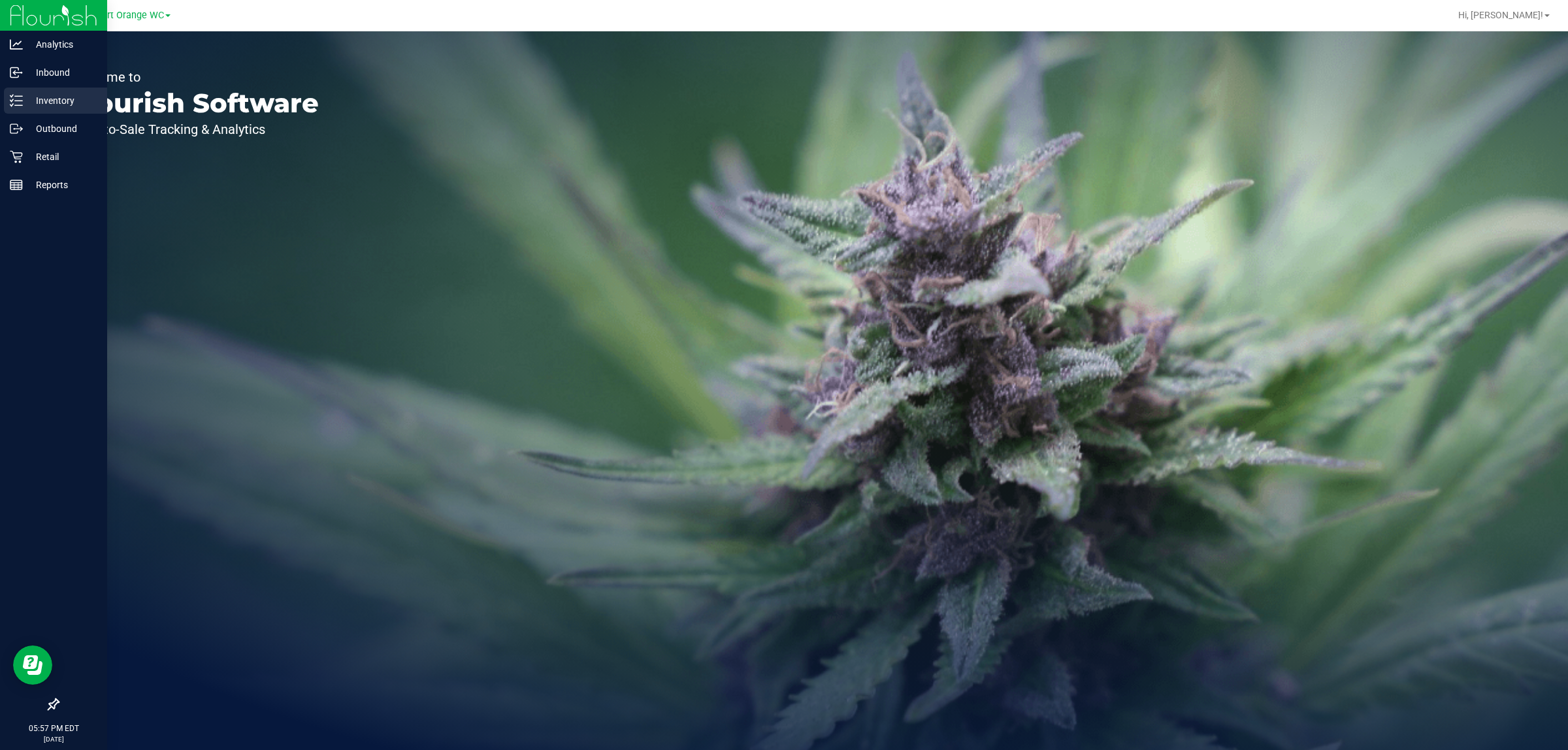
click at [13, 102] on icon at bounding box center [16, 100] width 13 height 13
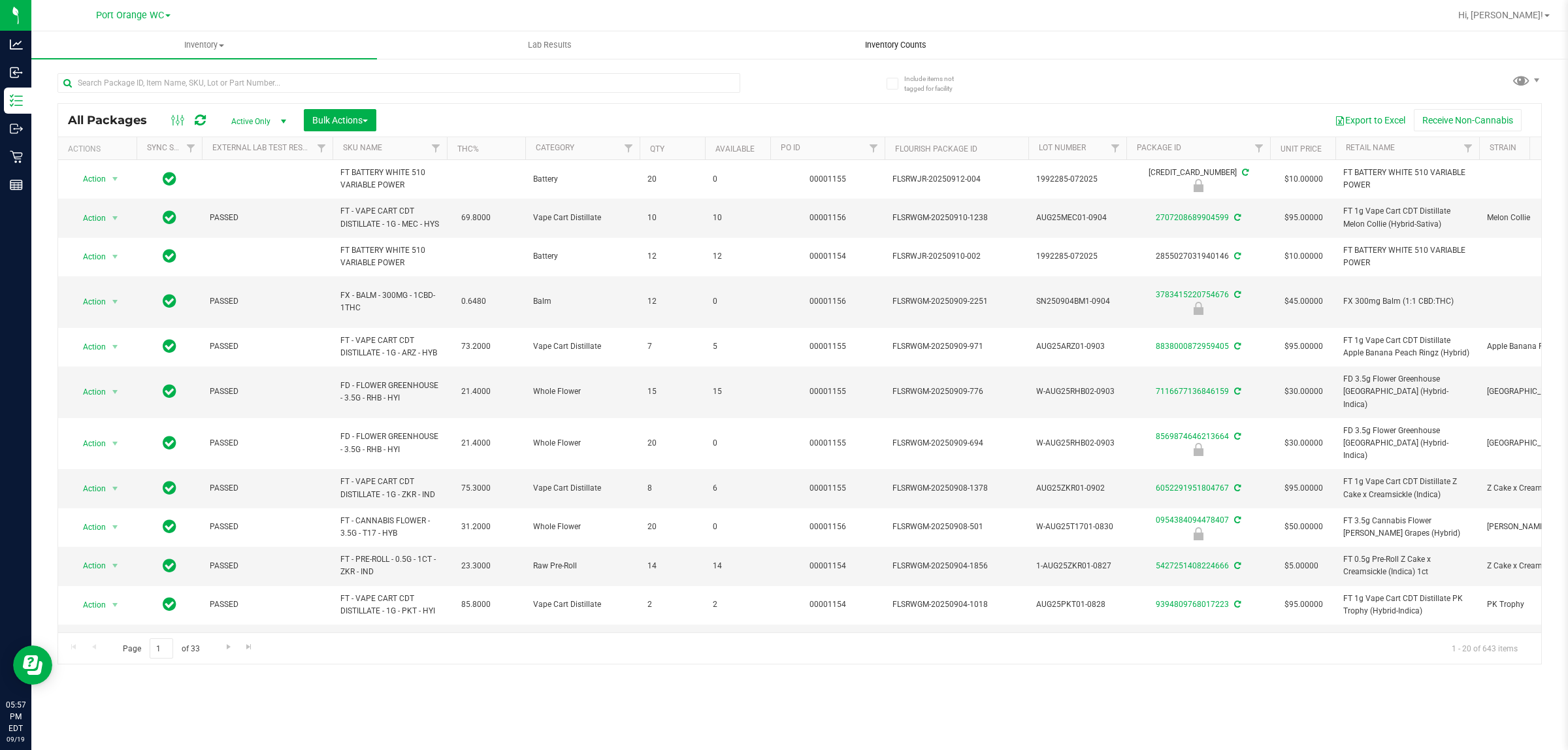
click at [875, 47] on span "Inventory Counts" at bounding box center [896, 45] width 97 height 12
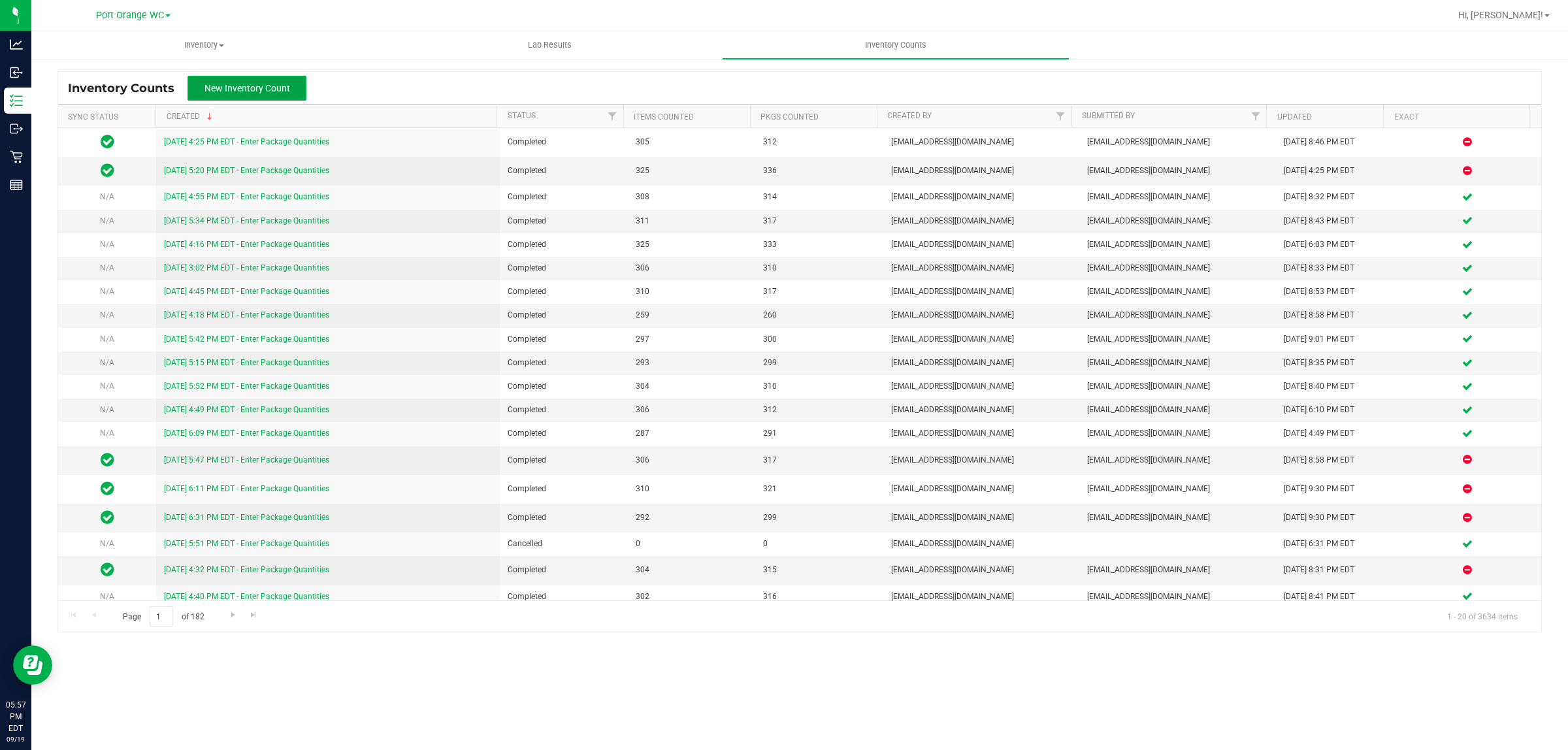
click at [286, 90] on span "New Inventory Count" at bounding box center [248, 87] width 86 height 10
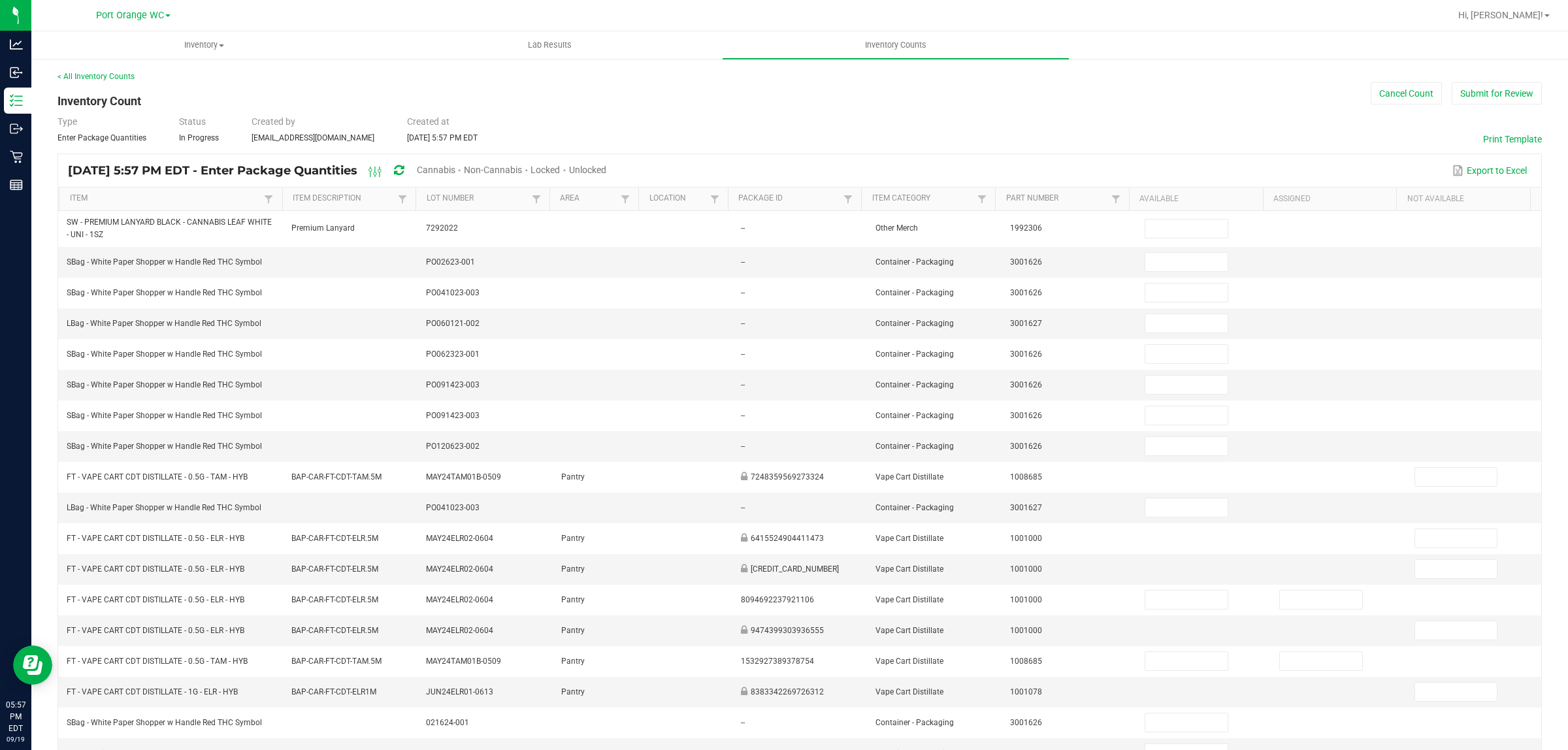
click at [455, 166] on span "Cannabis" at bounding box center [436, 169] width 38 height 10
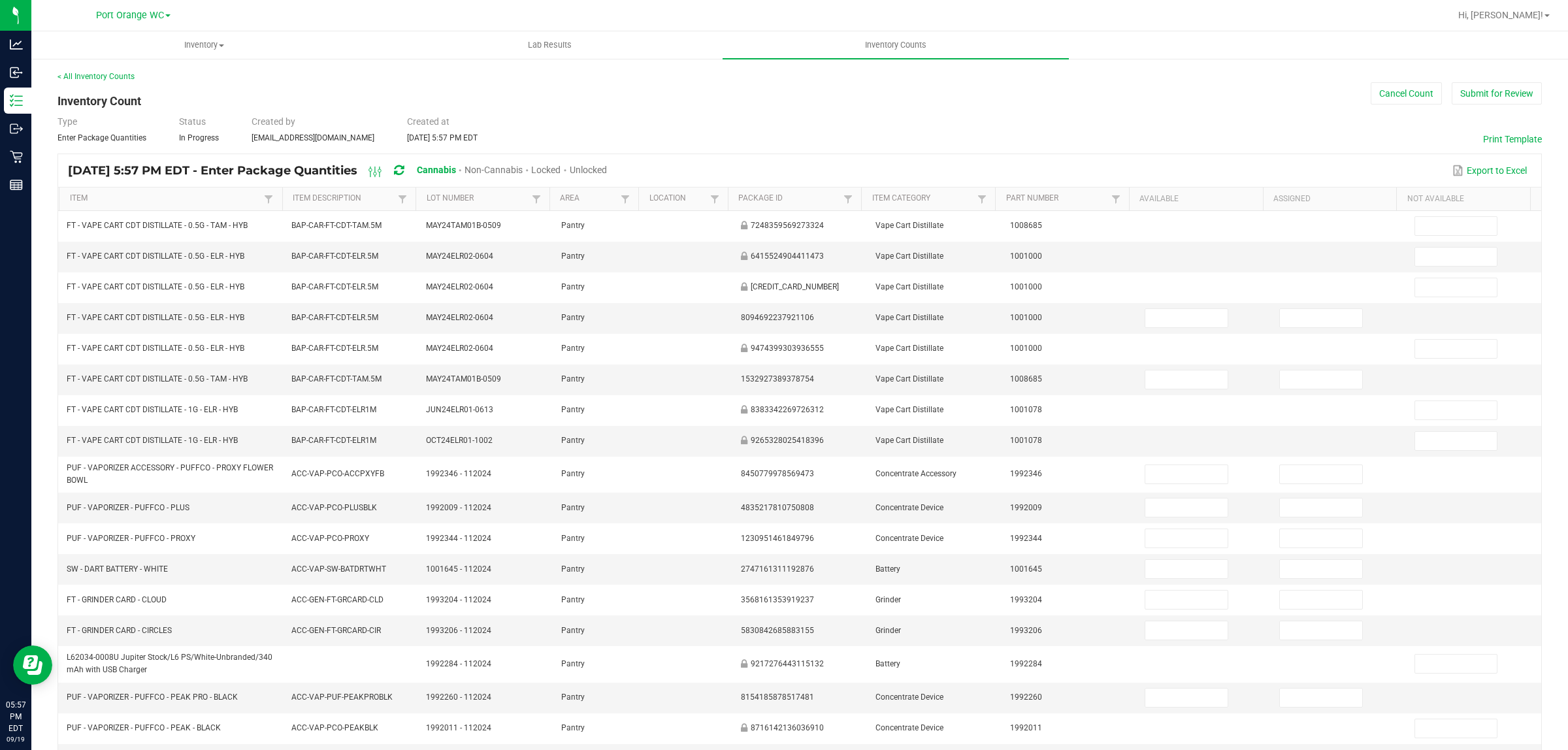
click at [607, 167] on span "Unlocked" at bounding box center [588, 169] width 37 height 10
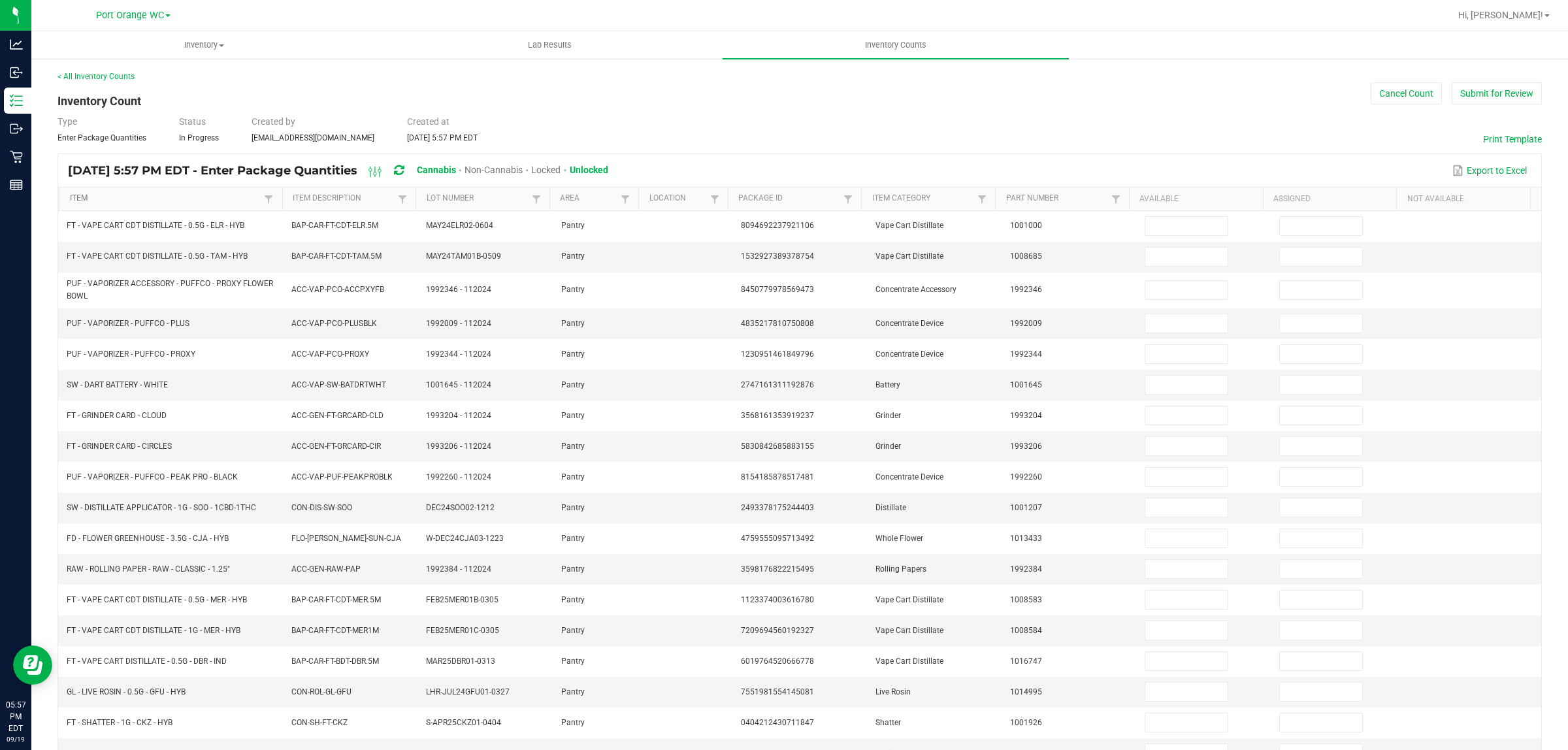
click at [228, 199] on link "Item" at bounding box center [166, 198] width 191 height 10
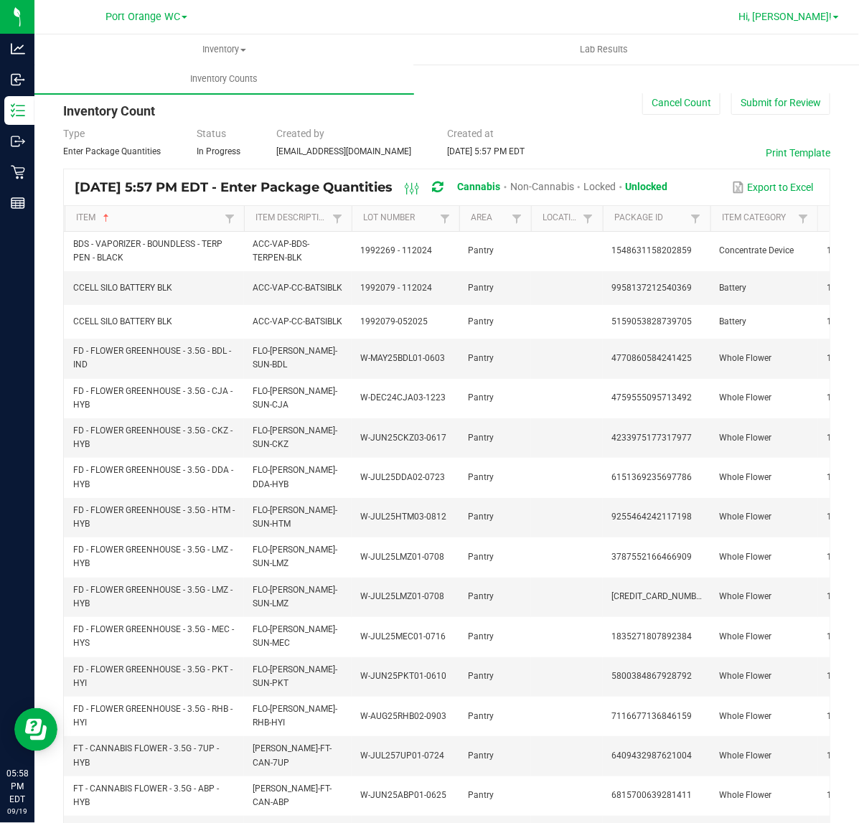
click at [834, 16] on span at bounding box center [836, 17] width 6 height 3
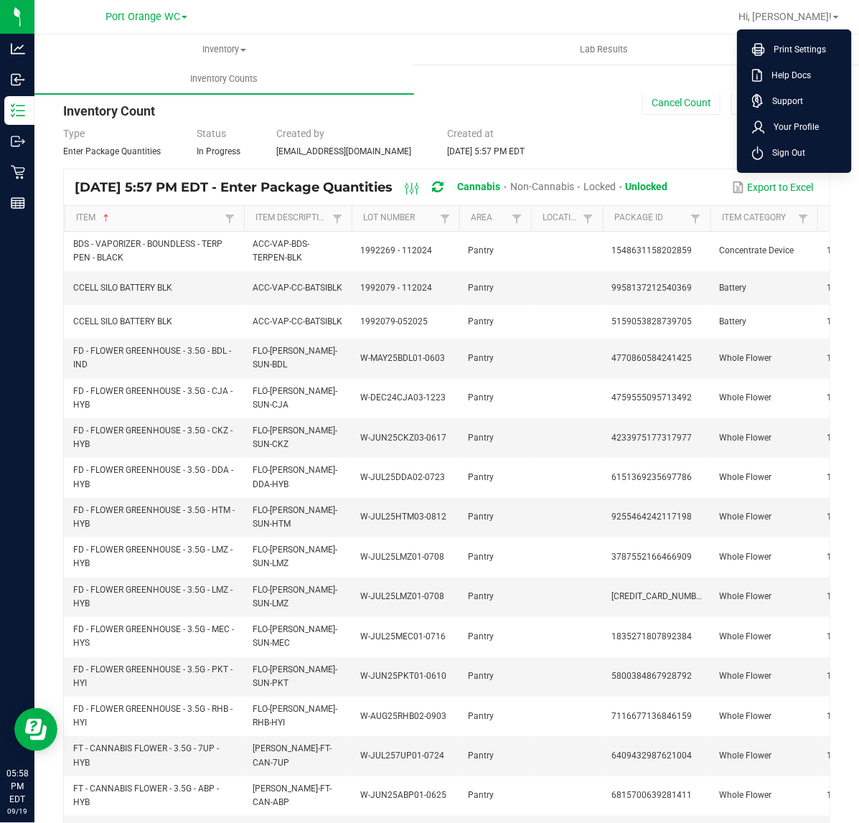
drag, startPoint x: 788, startPoint y: 153, endPoint x: 830, endPoint y: 141, distance: 43.9
click at [789, 153] on span "Sign Out" at bounding box center [784, 153] width 42 height 14
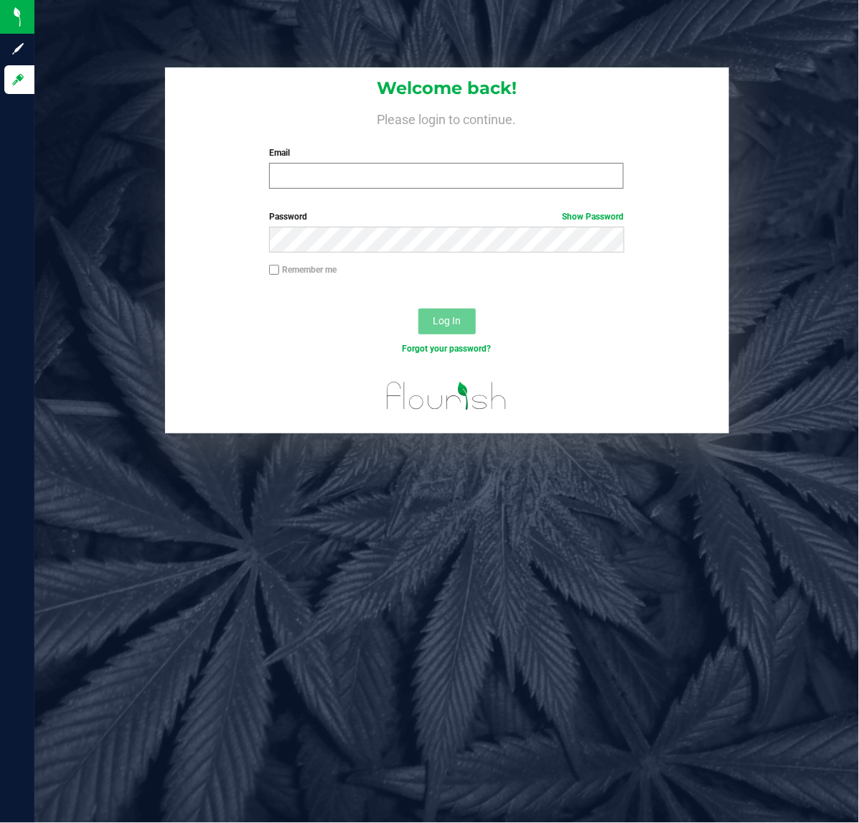
drag, startPoint x: 435, startPoint y: 192, endPoint x: 436, endPoint y: 181, distance: 10.8
click at [436, 184] on div "Welcome back! Please login to continue. Email Required Please format your email…" at bounding box center [447, 133] width 564 height 133
click at [435, 178] on input "Email" at bounding box center [446, 176] width 354 height 26
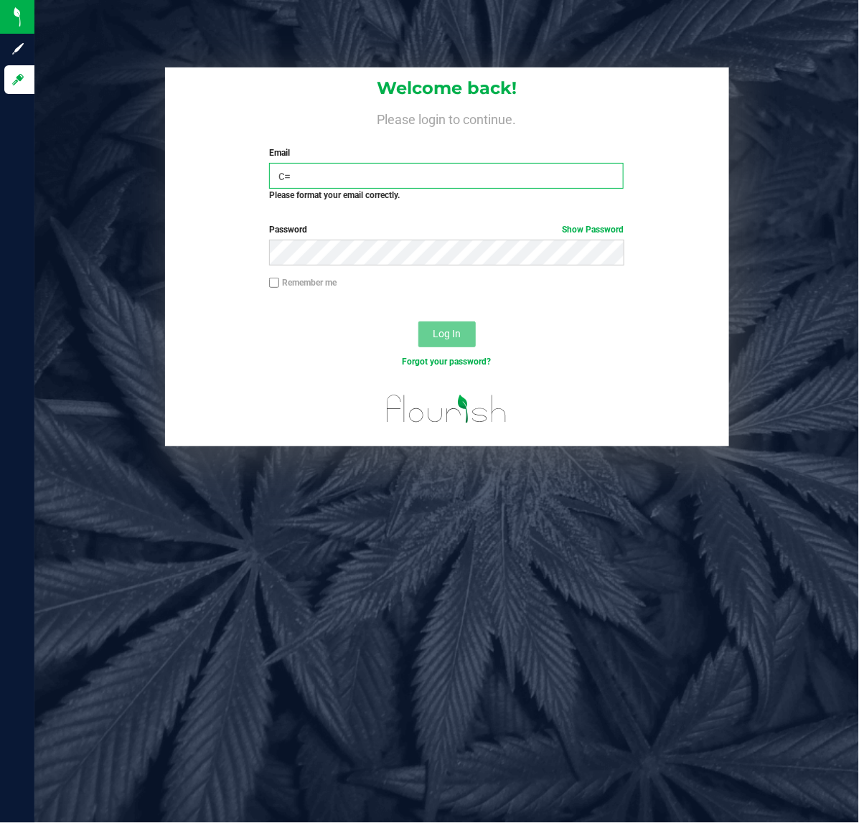
type input "c"
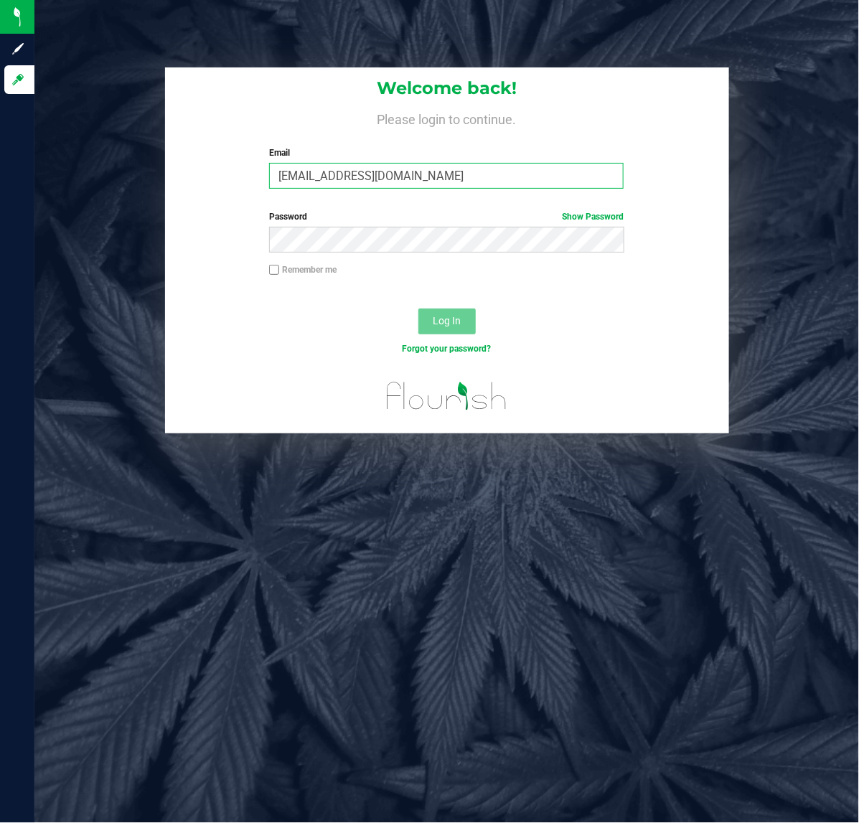
type input "[EMAIL_ADDRESS][DOMAIN_NAME]"
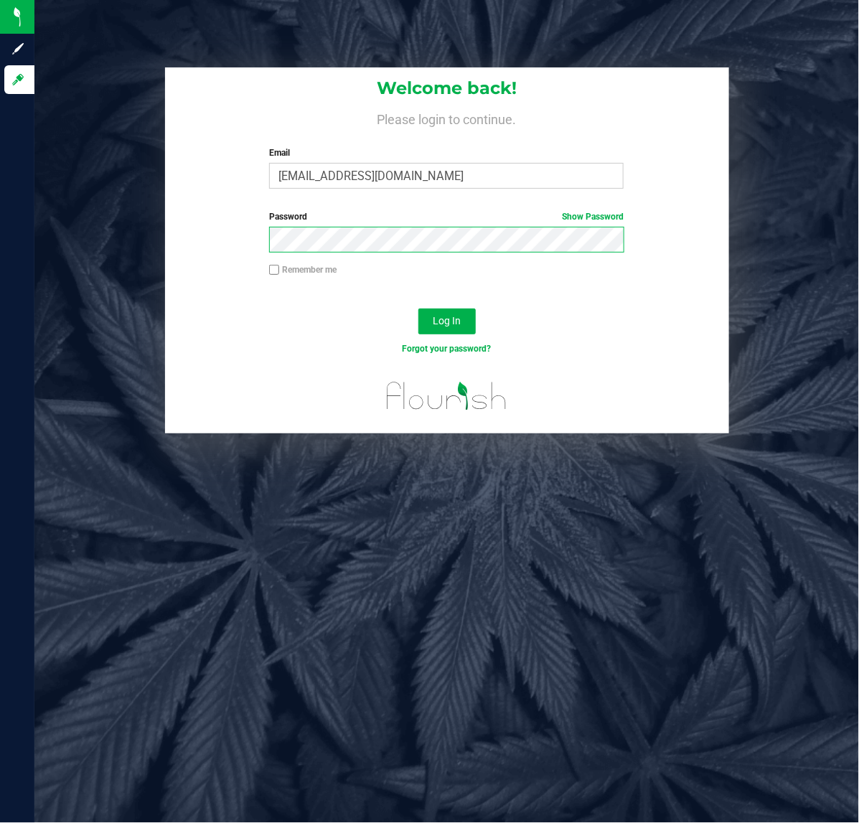
click at [418, 309] on button "Log In" at bounding box center [446, 322] width 57 height 26
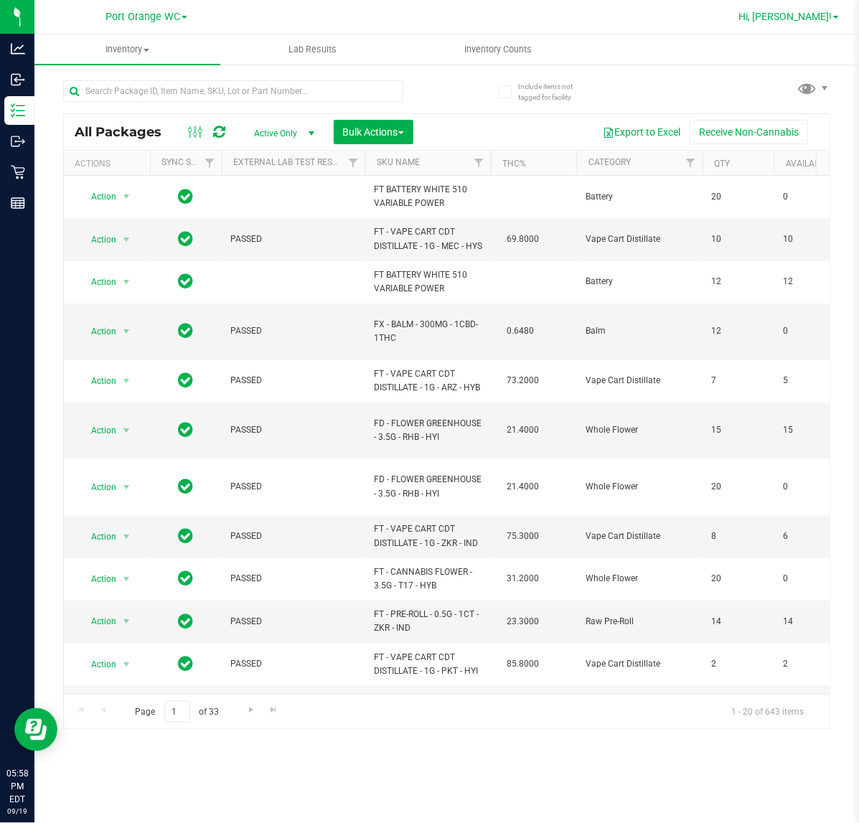
click at [837, 19] on link "Hi, [PERSON_NAME]!" at bounding box center [789, 16] width 112 height 15
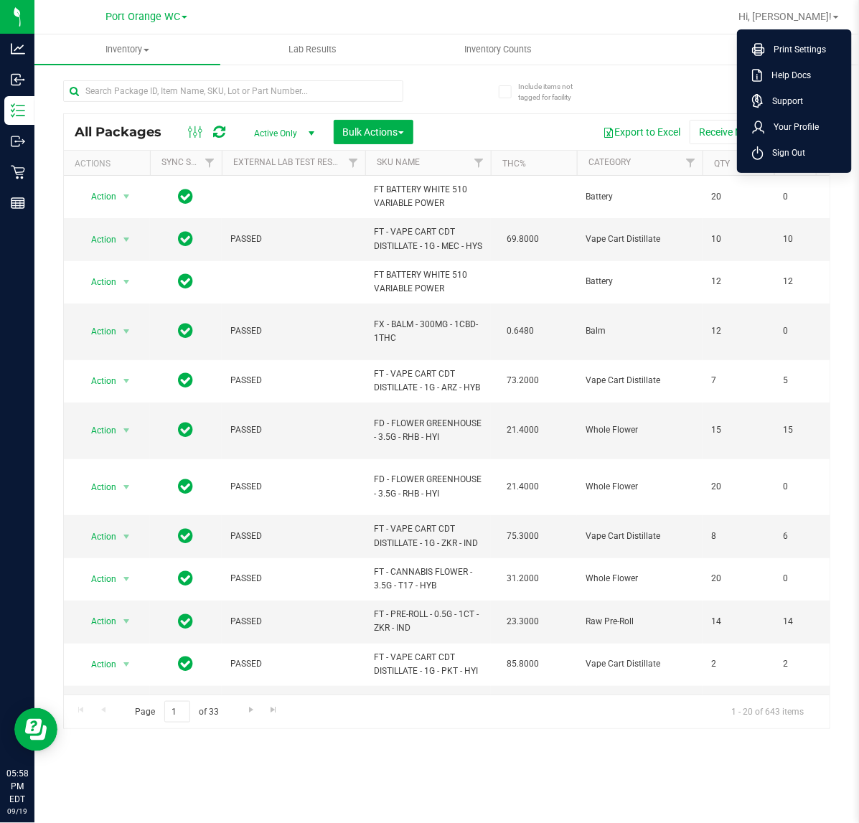
click at [793, 160] on li "Sign Out" at bounding box center [794, 153] width 108 height 26
